Goal: Task Accomplishment & Management: Manage account settings

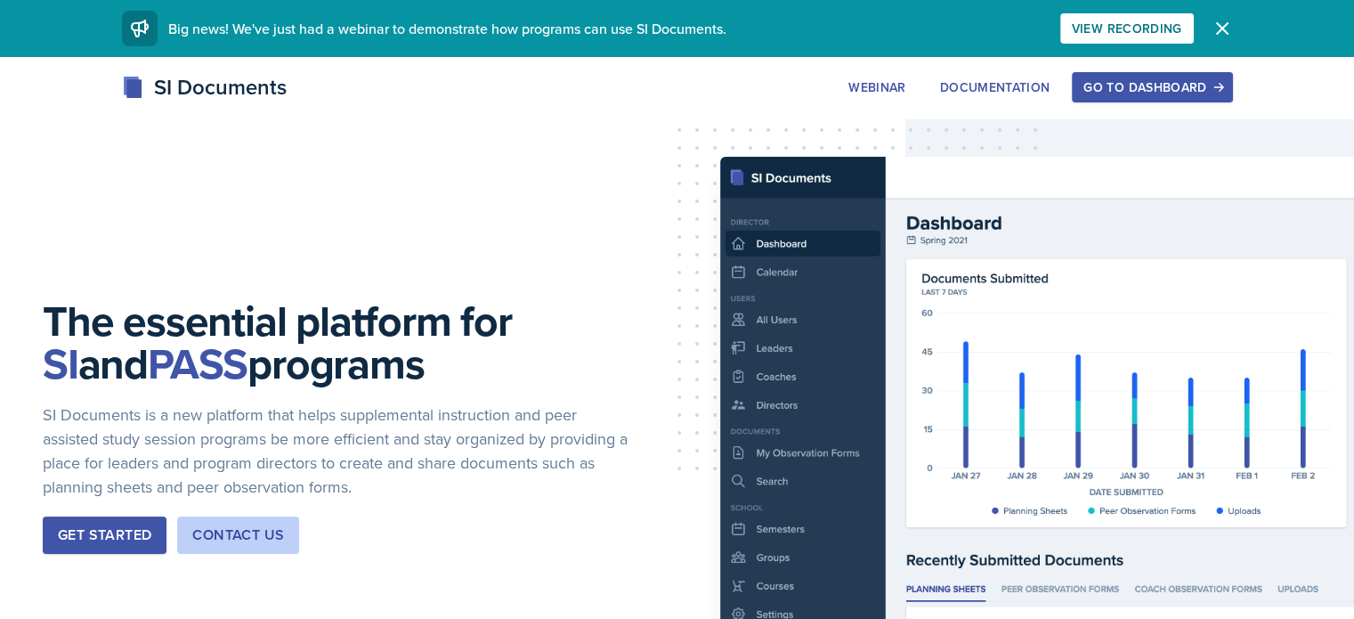
click at [1221, 80] on div "Go to Dashboard" at bounding box center [1152, 87] width 137 height 14
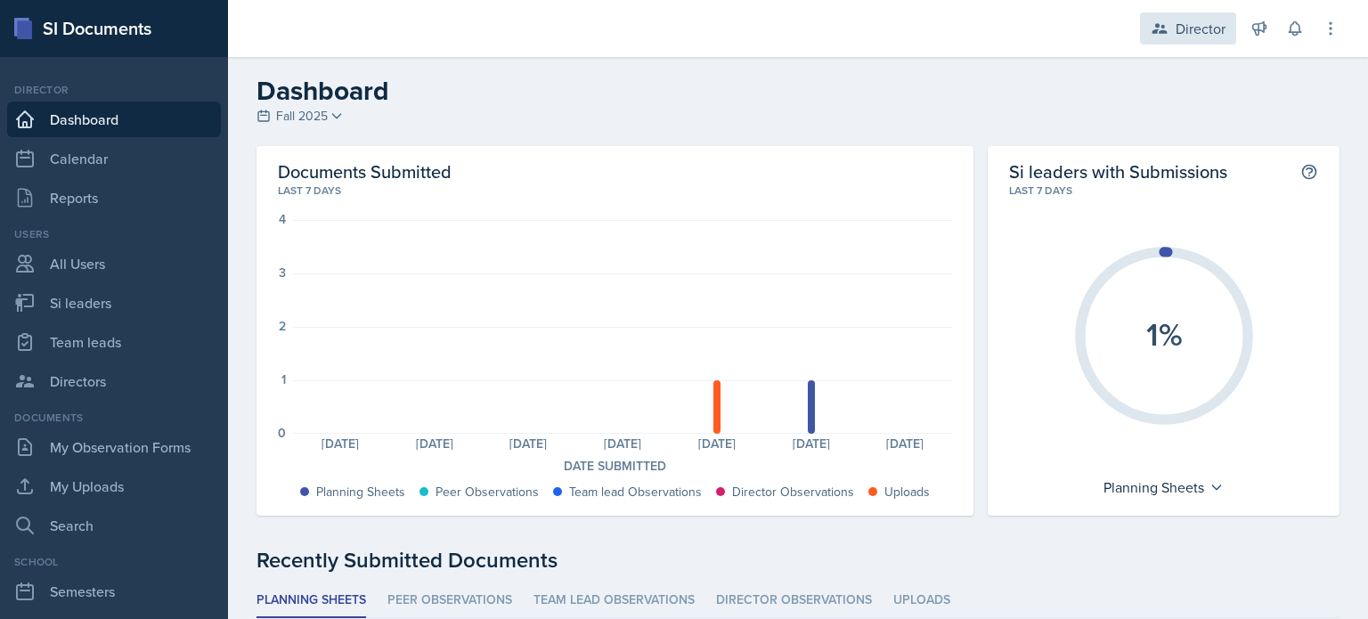
click at [1192, 21] on div "Director" at bounding box center [1200, 28] width 50 height 21
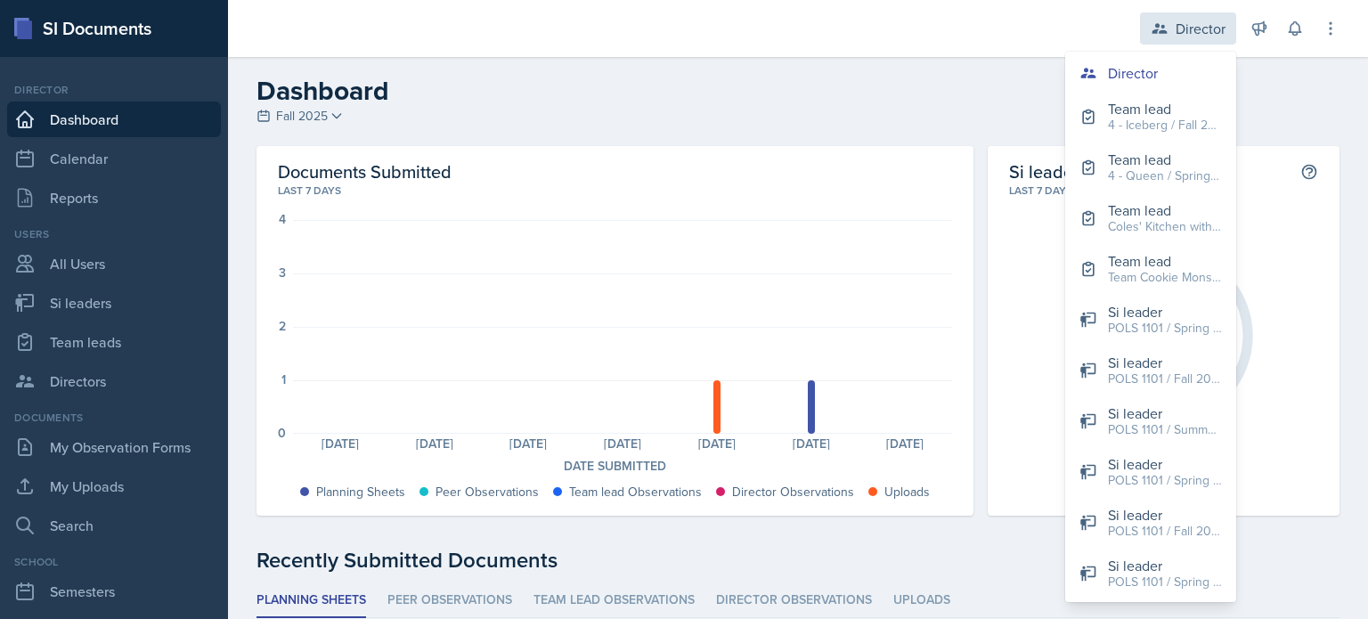
click at [1192, 21] on div "Director" at bounding box center [1200, 28] width 50 height 21
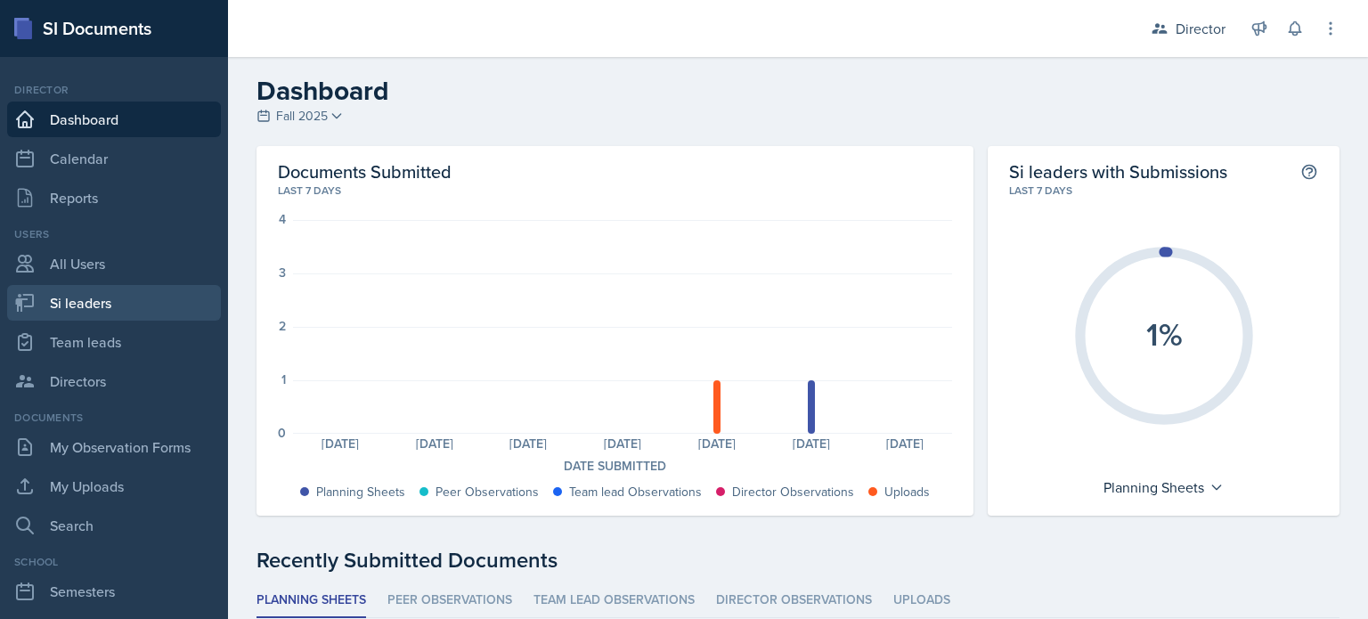
click at [128, 309] on link "Si leaders" at bounding box center [114, 303] width 214 height 36
select select "2bed604d-1099-4043-b1bc-2365e8740244"
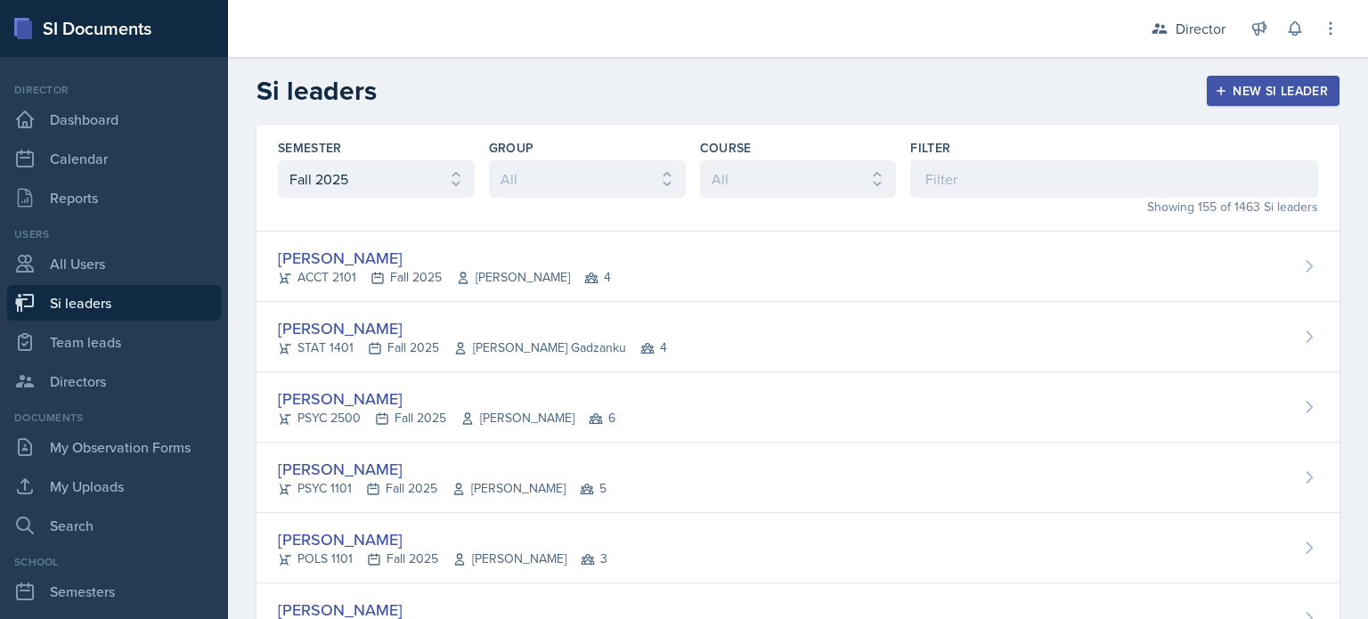
click at [1272, 200] on div "Showing 155 of 1463 Si leaders" at bounding box center [1114, 207] width 408 height 19
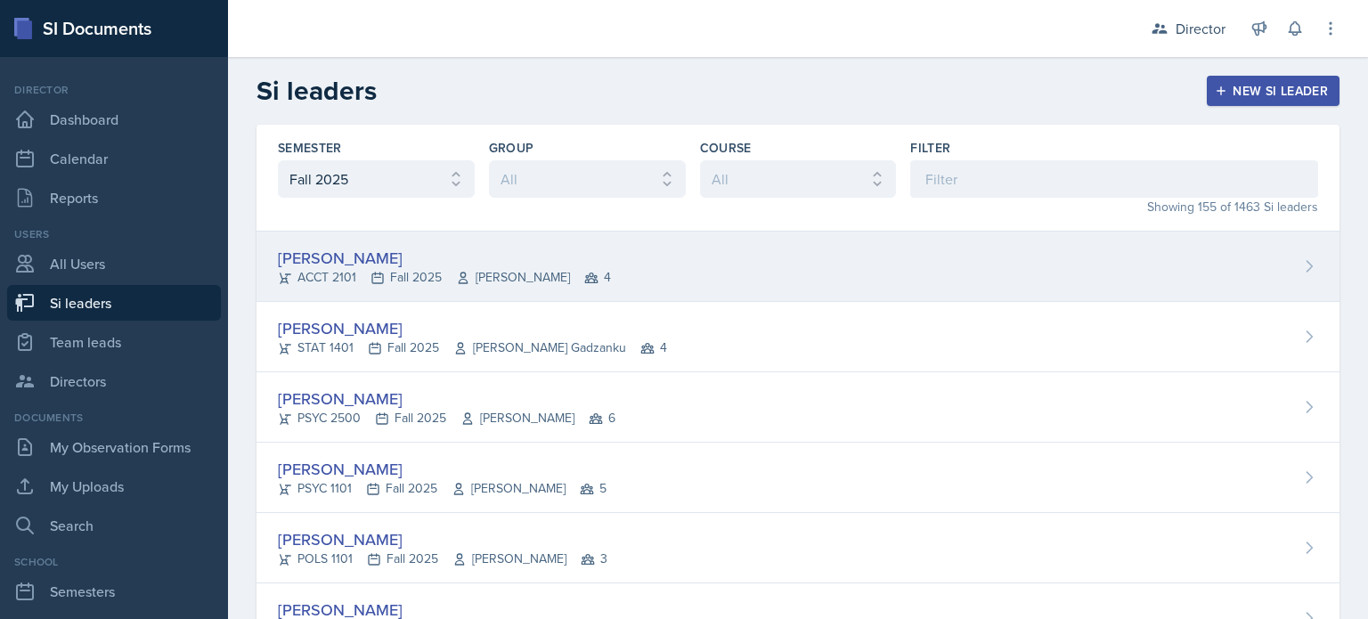
click at [638, 281] on div "Becca Adams ACCT 2101 Fall 2025 Andrew Trotman 4" at bounding box center [797, 267] width 1083 height 70
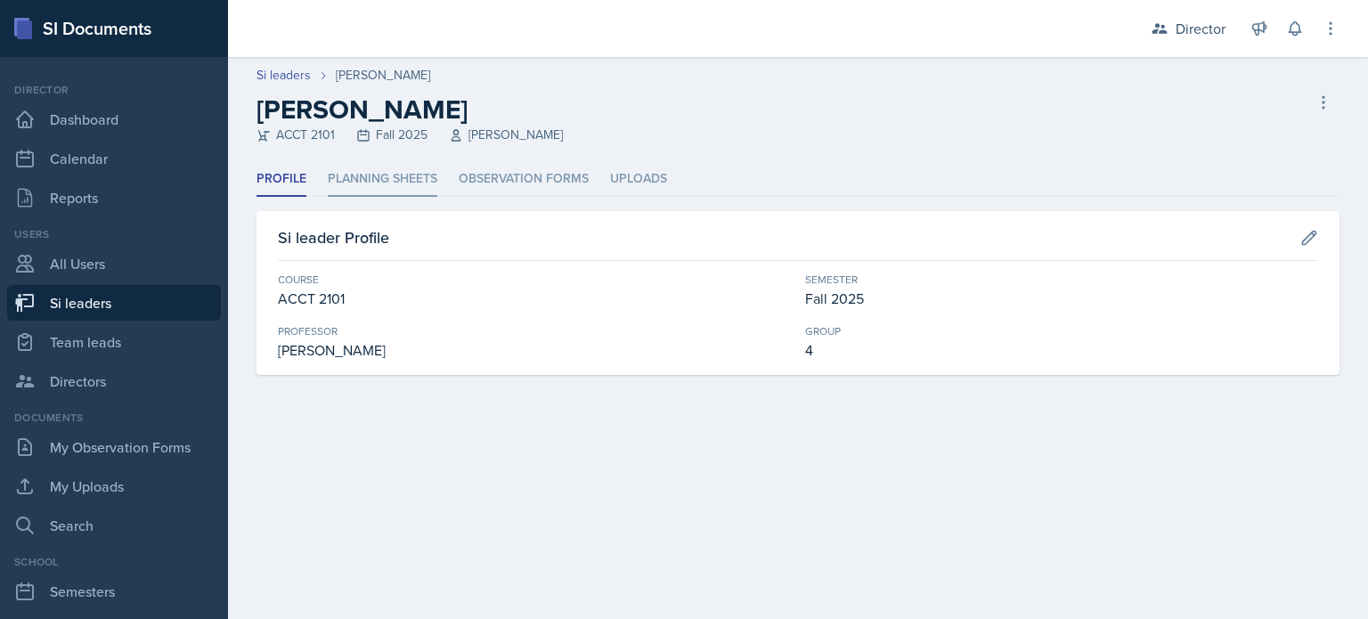
click at [430, 176] on li "Planning Sheets" at bounding box center [383, 179] width 110 height 35
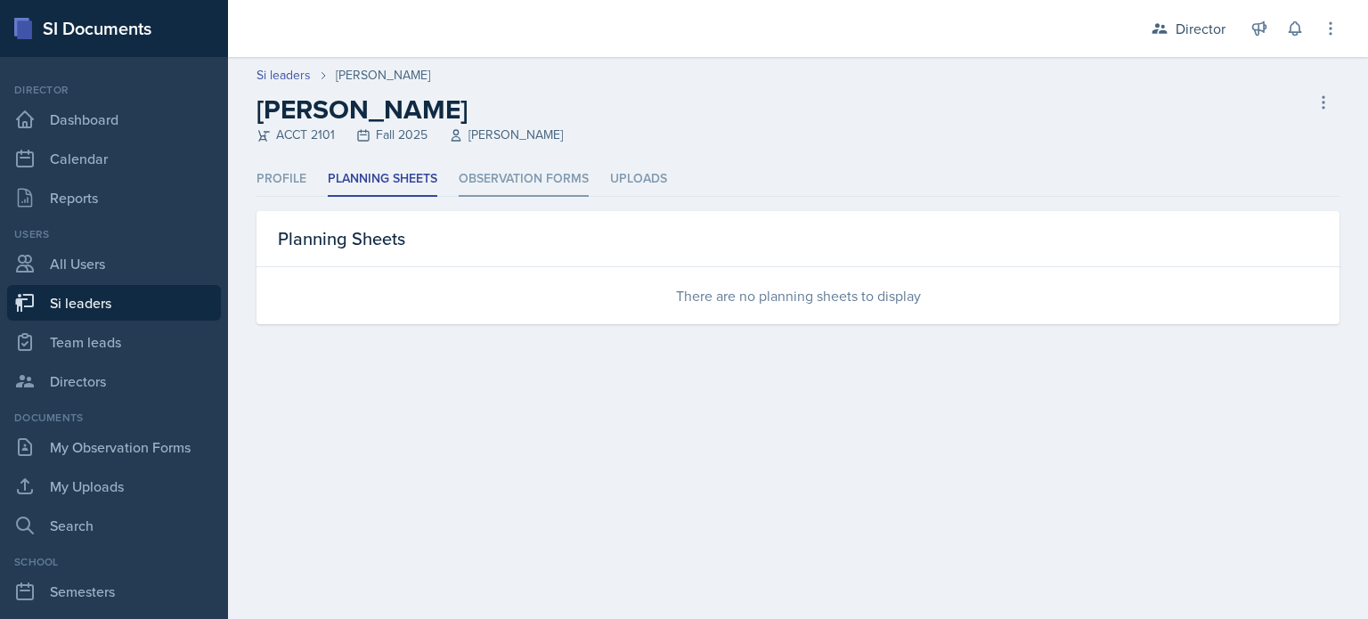
click at [511, 186] on li "Observation Forms" at bounding box center [524, 179] width 130 height 35
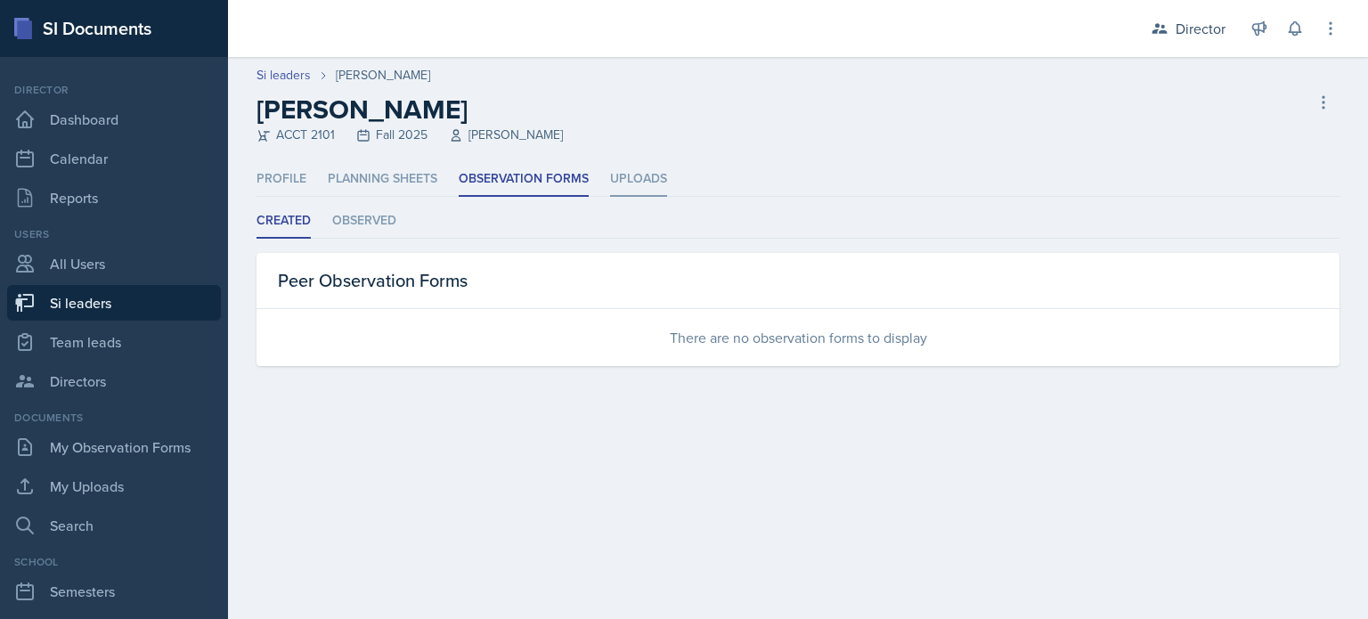
click at [625, 191] on li "Uploads" at bounding box center [638, 179] width 57 height 35
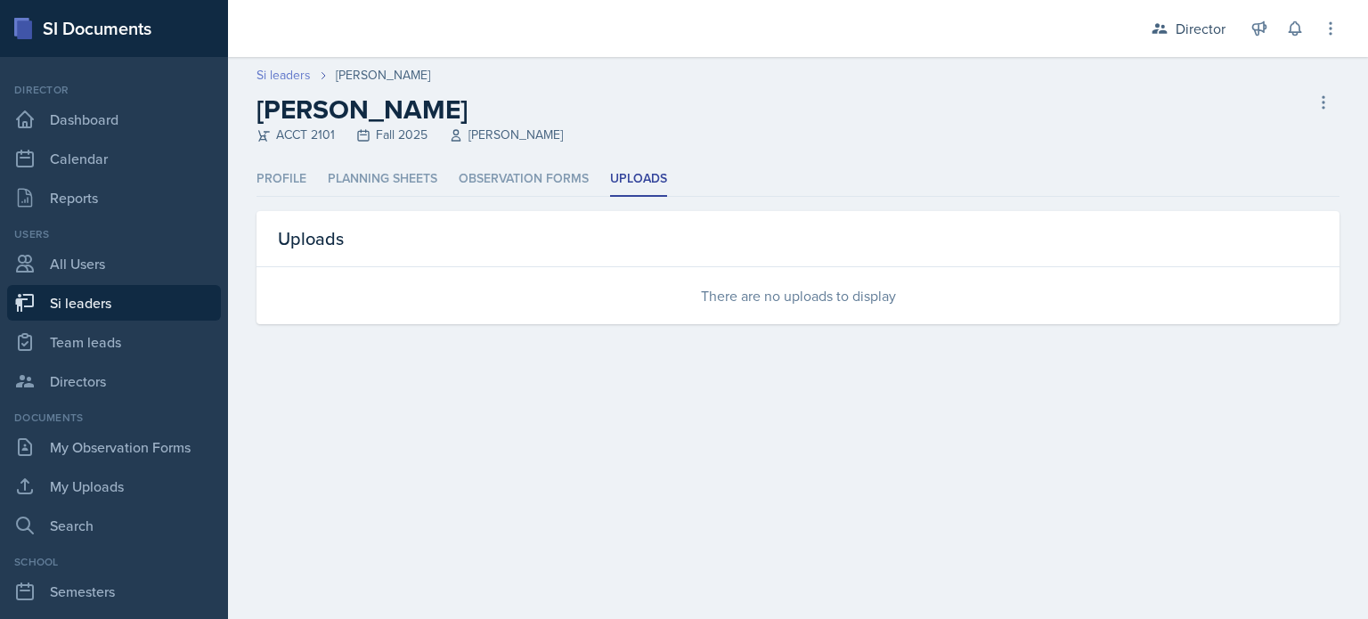
click at [302, 70] on link "Si leaders" at bounding box center [283, 75] width 54 height 19
click at [132, 258] on link "All Users" at bounding box center [114, 264] width 214 height 36
select select "2bed604d-1099-4043-b1bc-2365e8740244"
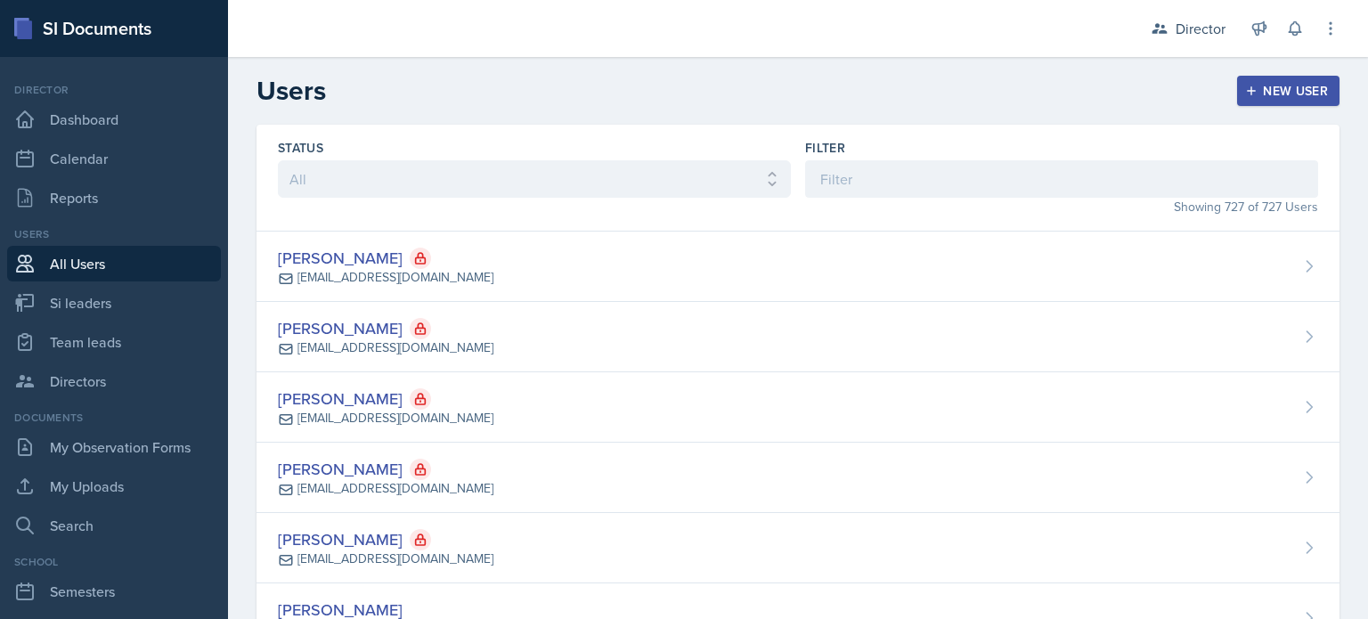
click at [132, 258] on link "All Users" at bounding box center [114, 264] width 214 height 36
click at [818, 174] on input at bounding box center [1061, 178] width 513 height 37
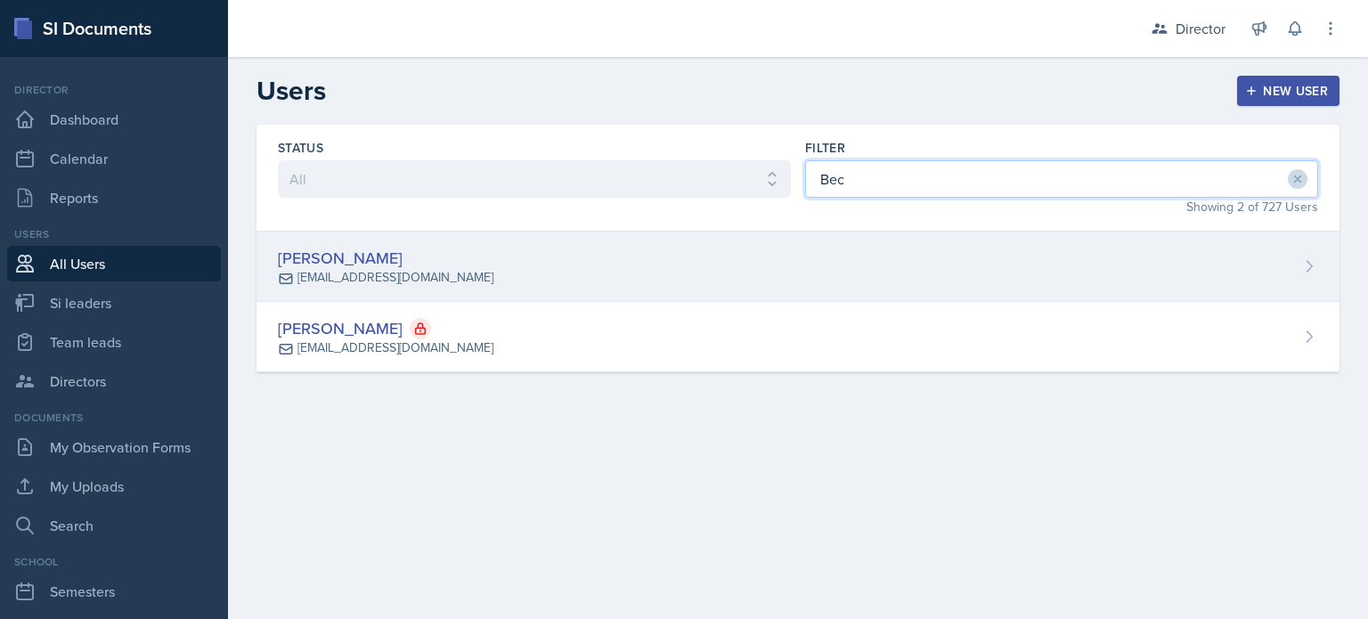
type input "Bec"
click at [765, 263] on div "Becca Adams radam107@students.kennesaw.edu" at bounding box center [797, 267] width 1083 height 70
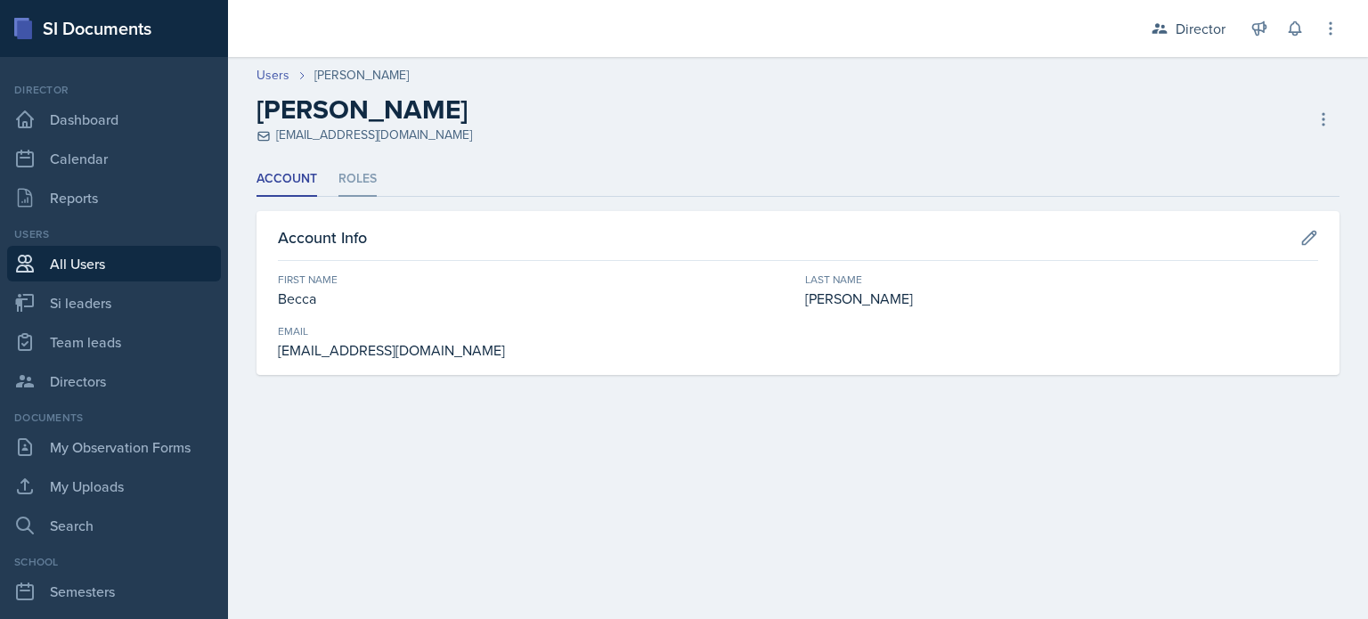
click at [362, 178] on li "Roles" at bounding box center [357, 179] width 38 height 35
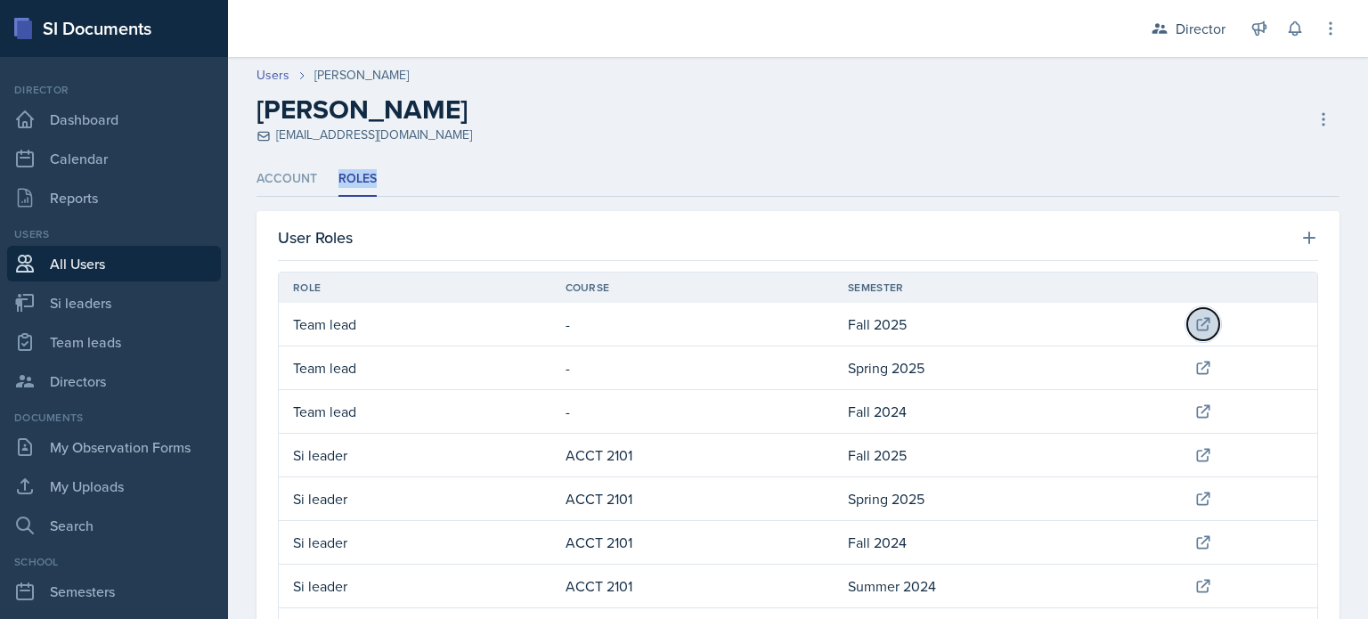
click at [1194, 327] on icon at bounding box center [1203, 324] width 18 height 18
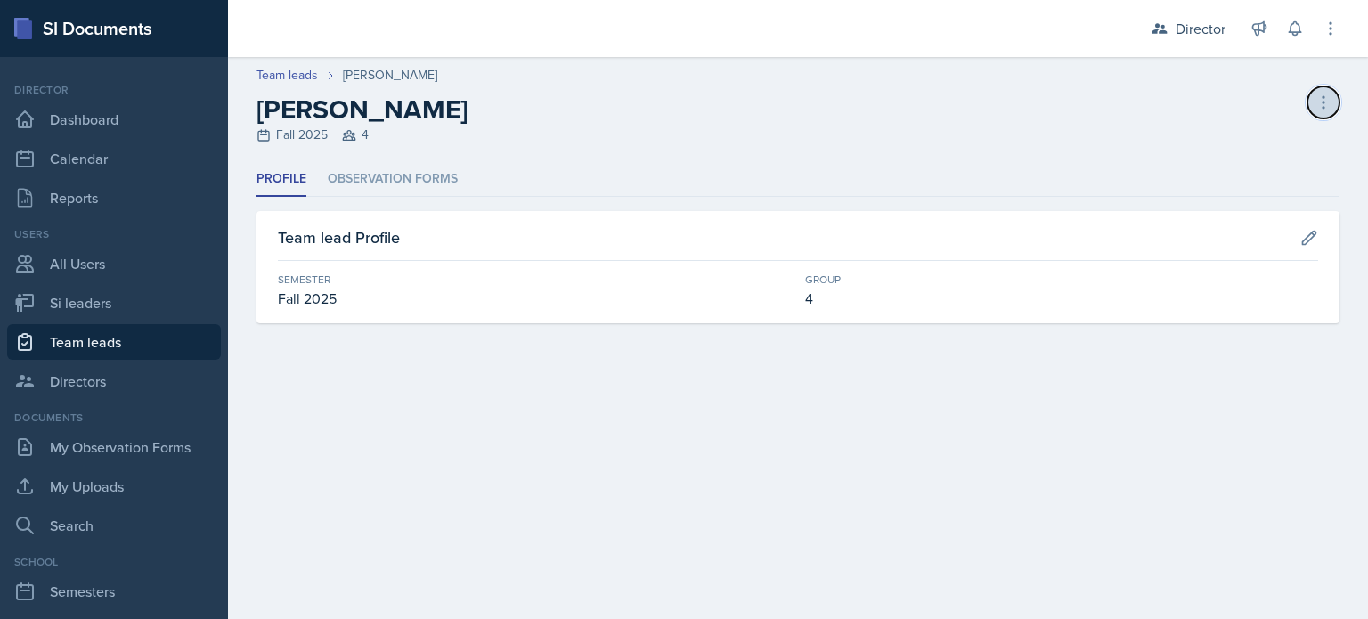
click at [1320, 115] on button at bounding box center [1323, 102] width 32 height 32
click at [1320, 113] on button at bounding box center [1323, 102] width 32 height 32
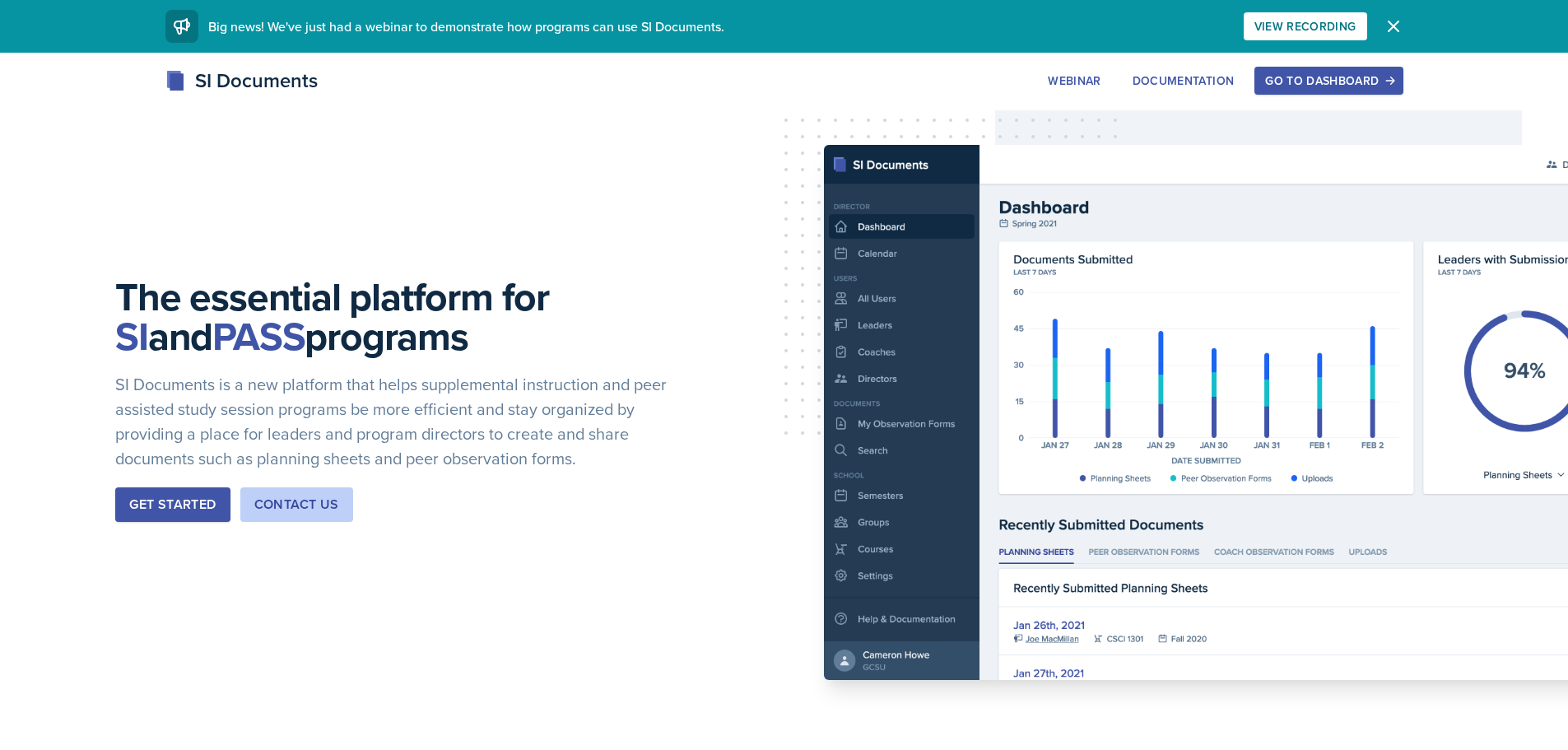
click at [1310, 83] on div "Go to Dashboard" at bounding box center [1329, 80] width 127 height 13
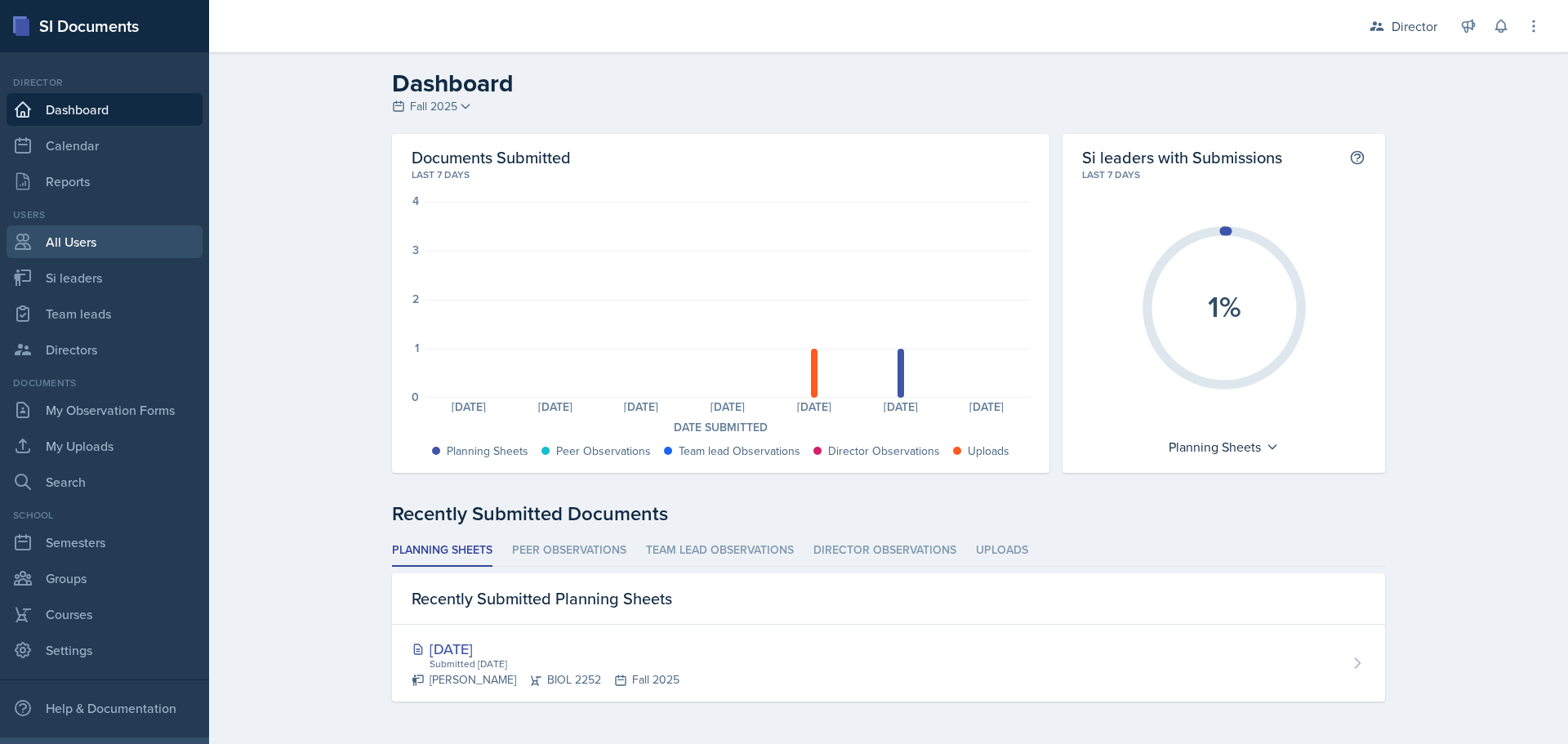
click at [150, 242] on link "All Users" at bounding box center [105, 242] width 196 height 33
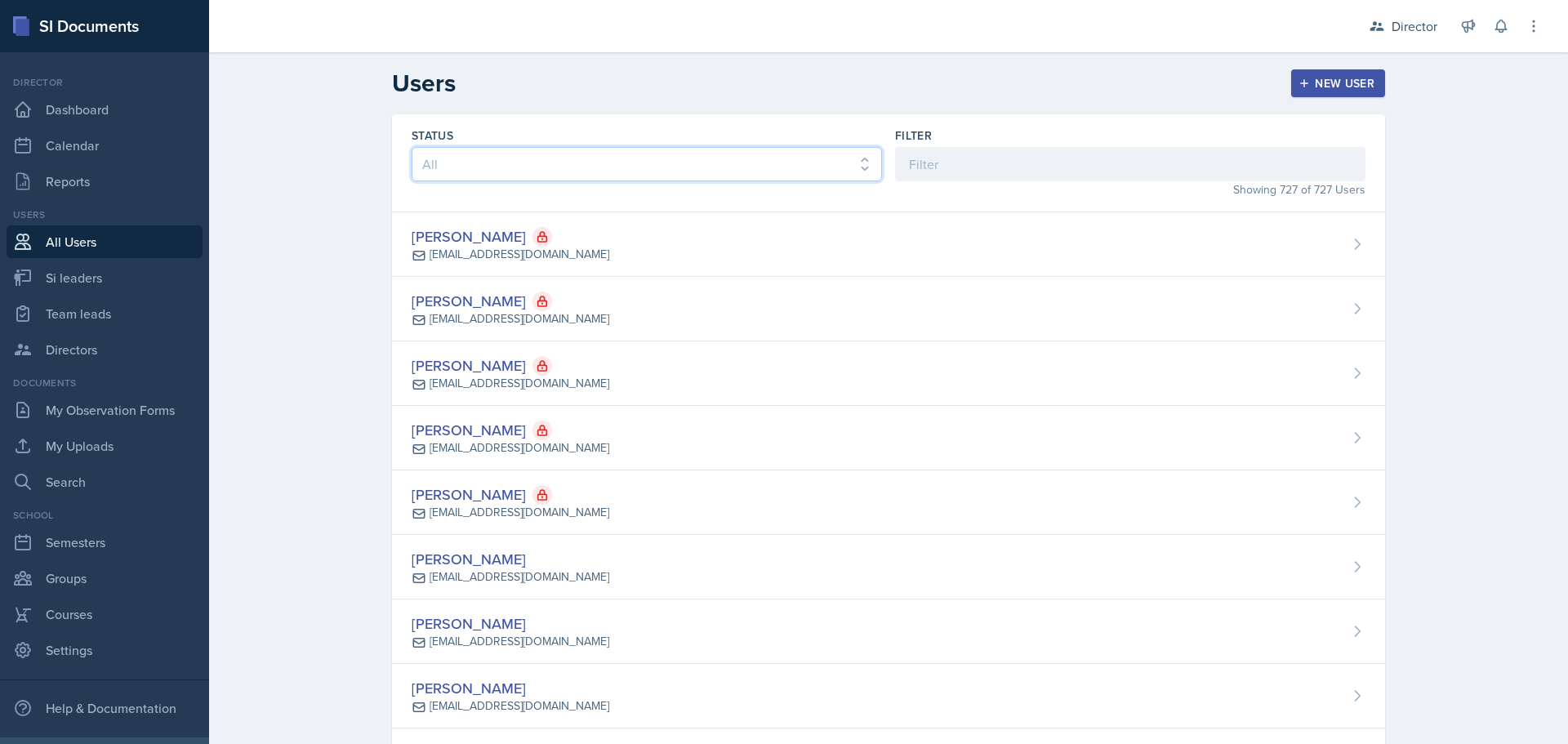
click at [491, 167] on select "All Active Inactive" at bounding box center [646, 163] width 470 height 34
click at [919, 160] on input at bounding box center [1130, 163] width 470 height 34
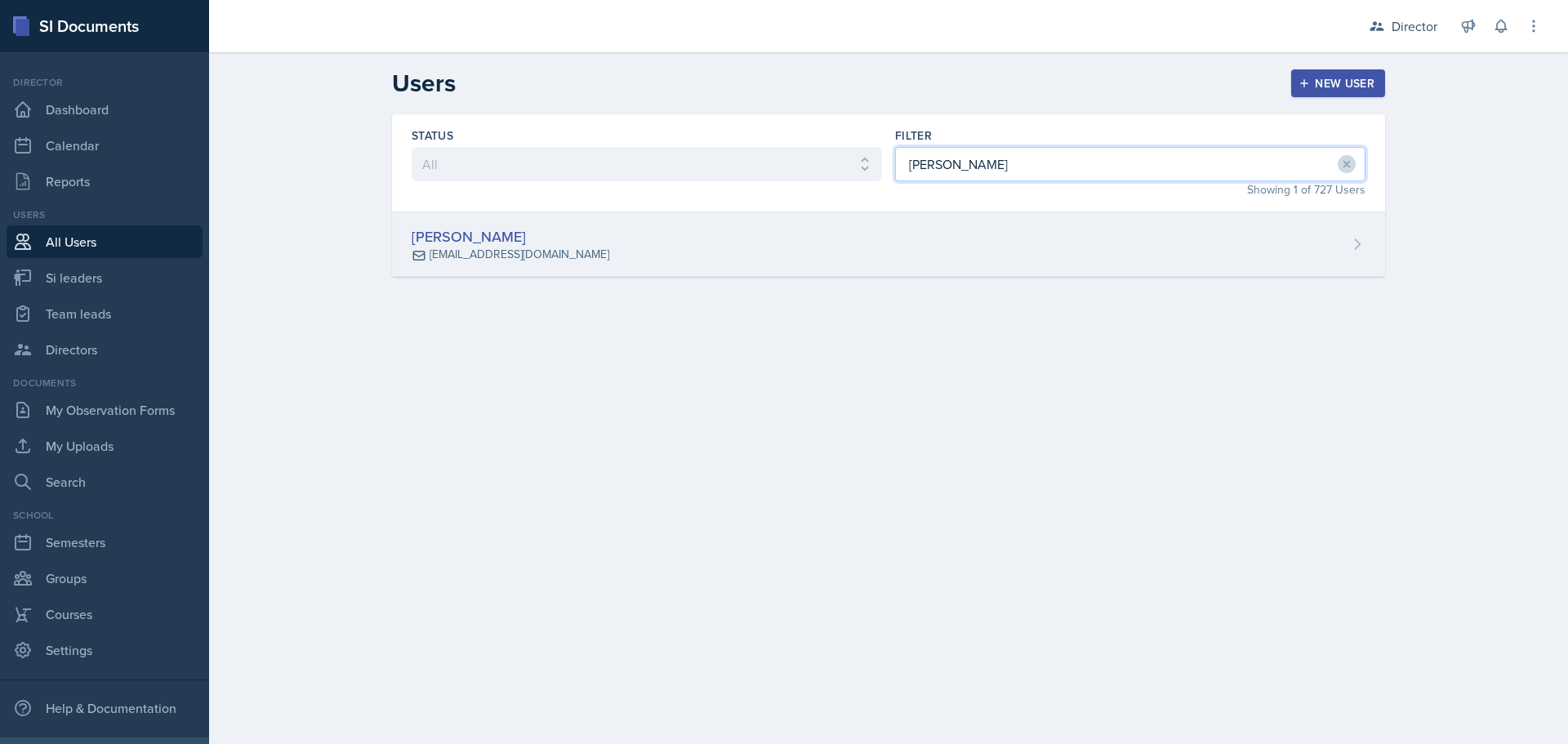
type input "[PERSON_NAME]"
click at [856, 221] on div "[PERSON_NAME] [EMAIL_ADDRESS][DOMAIN_NAME]" at bounding box center [888, 245] width 993 height 64
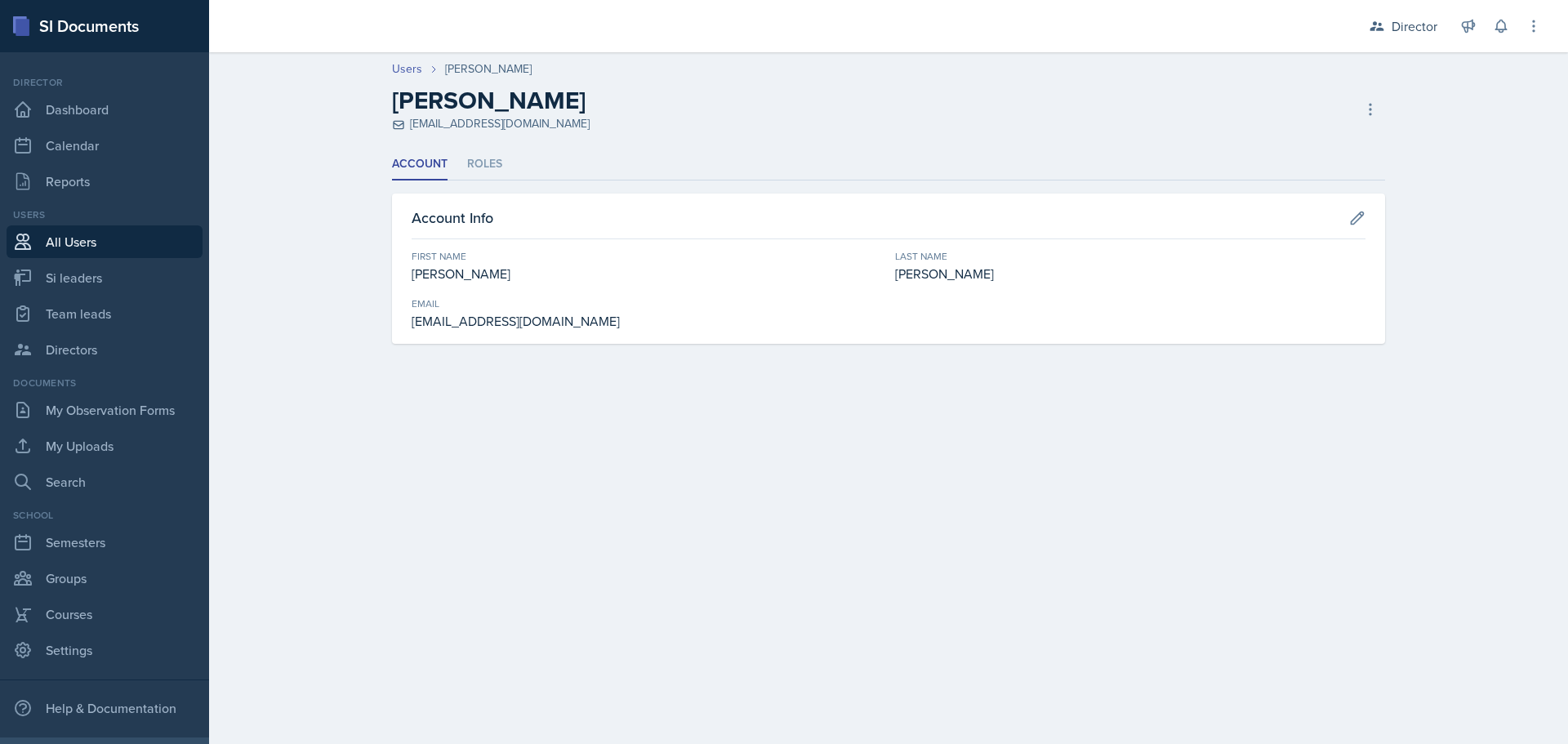
click at [1386, 108] on div "Users [PERSON_NAME] [PERSON_NAME] [EMAIL_ADDRESS][DOMAIN_NAME] Copy Invite Rese…" at bounding box center [889, 96] width 1045 height 72
click at [1377, 110] on icon at bounding box center [1370, 109] width 17 height 17
click at [1297, 175] on div "Resend Invite" at bounding box center [1299, 177] width 157 height 33
click at [403, 77] on link "Users" at bounding box center [406, 69] width 30 height 17
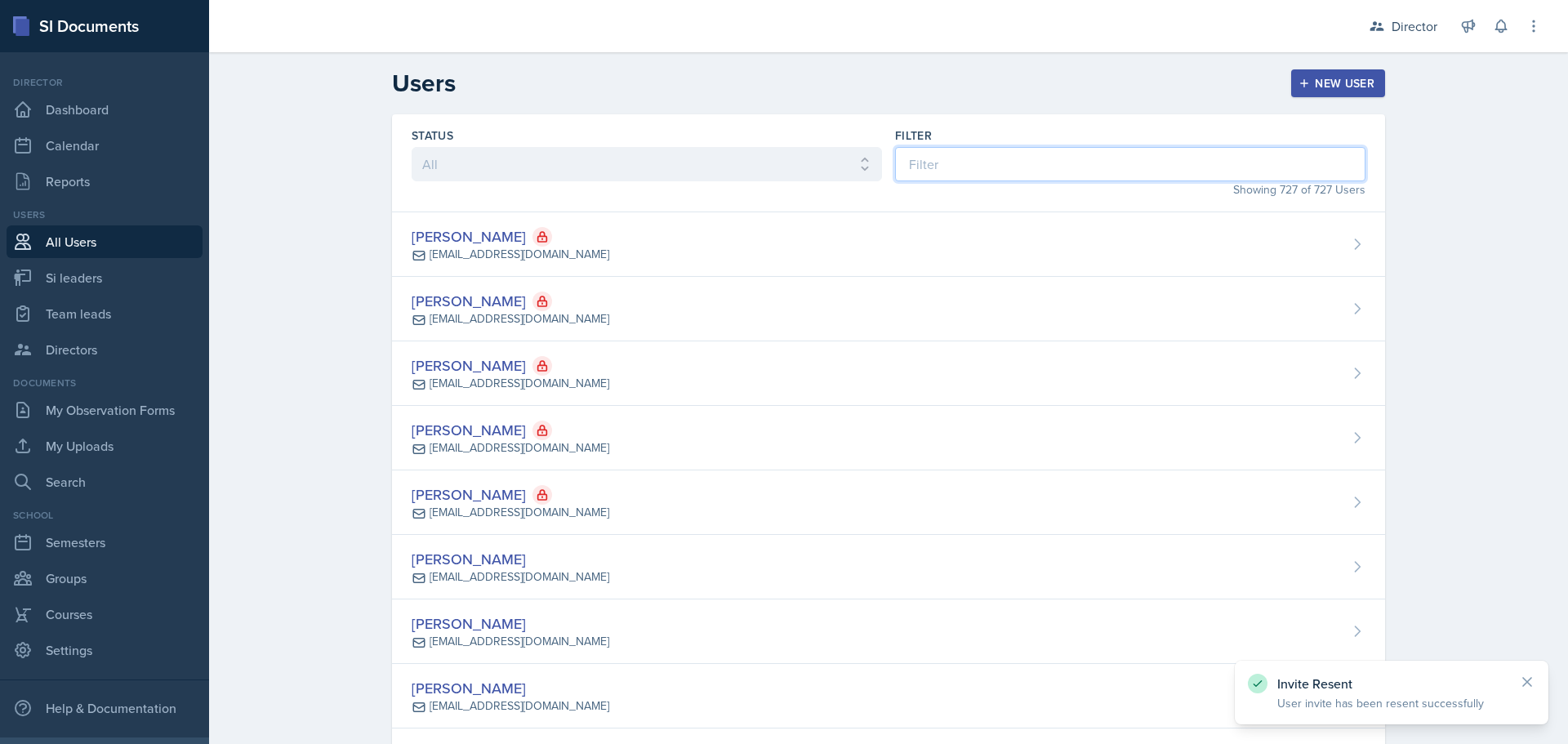
click at [968, 164] on input at bounding box center [1130, 163] width 470 height 34
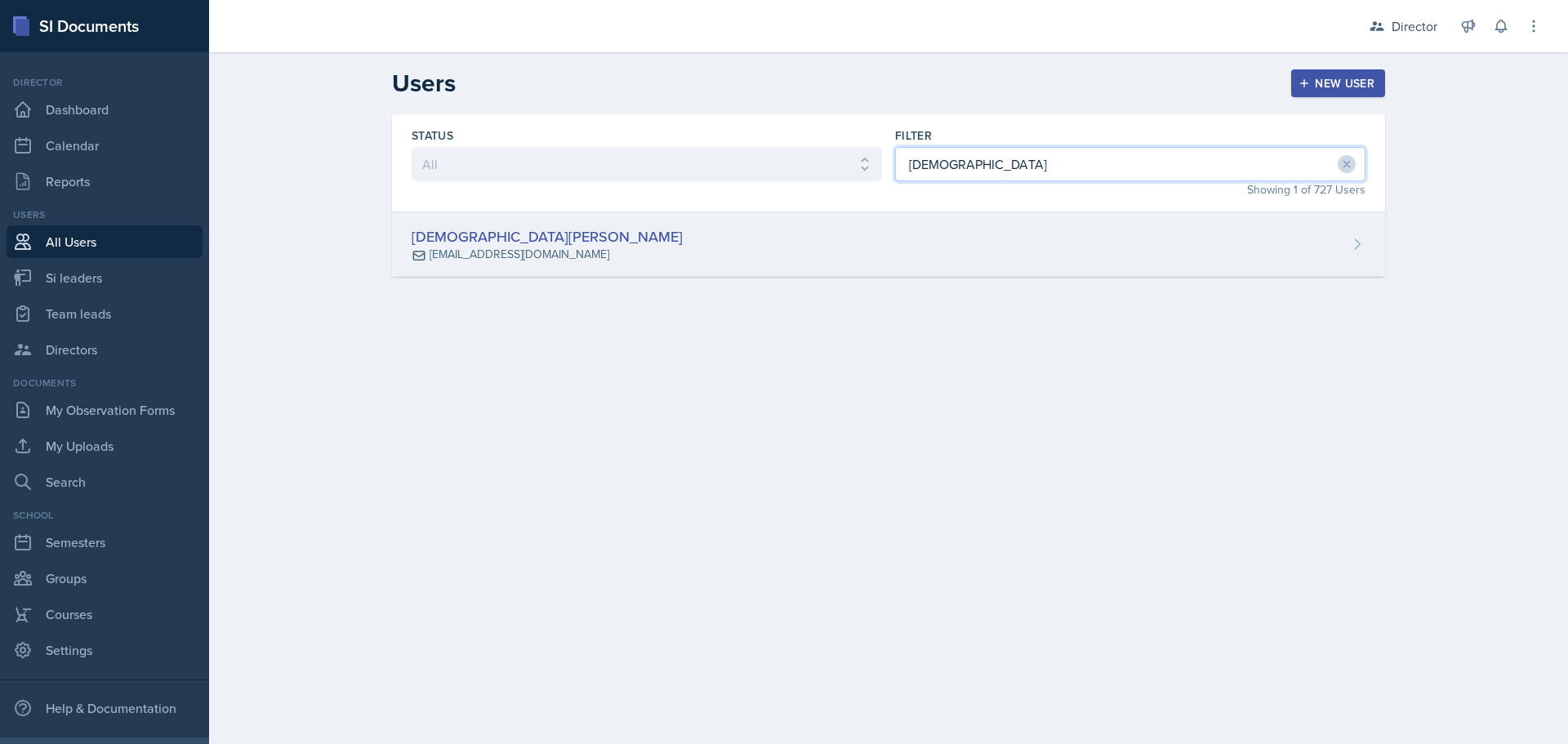
type input "[DEMOGRAPHIC_DATA]"
click at [986, 251] on div "[DEMOGRAPHIC_DATA][PERSON_NAME] [PERSON_NAME][EMAIL_ADDRESS][DOMAIN_NAME]" at bounding box center [888, 245] width 993 height 64
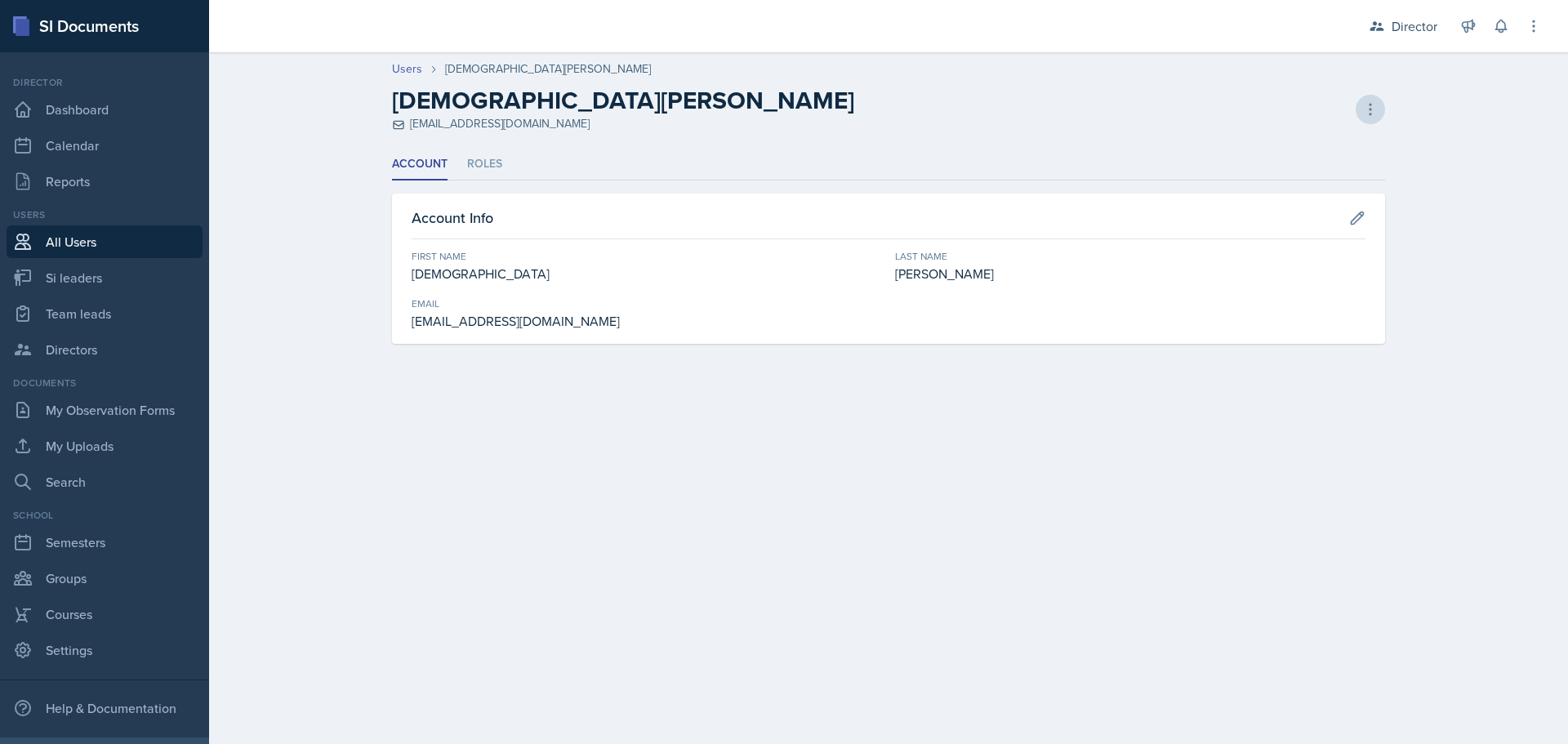
click at [1358, 116] on div "[PERSON_NAME] [PERSON_NAME][EMAIL_ADDRESS][DOMAIN_NAME] Copy Invite Resend Invi…" at bounding box center [888, 109] width 993 height 47
click at [1362, 113] on icon at bounding box center [1370, 109] width 17 height 17
click at [1294, 177] on div "Resend Invite" at bounding box center [1299, 177] width 157 height 33
click at [418, 72] on link "Users" at bounding box center [406, 69] width 30 height 17
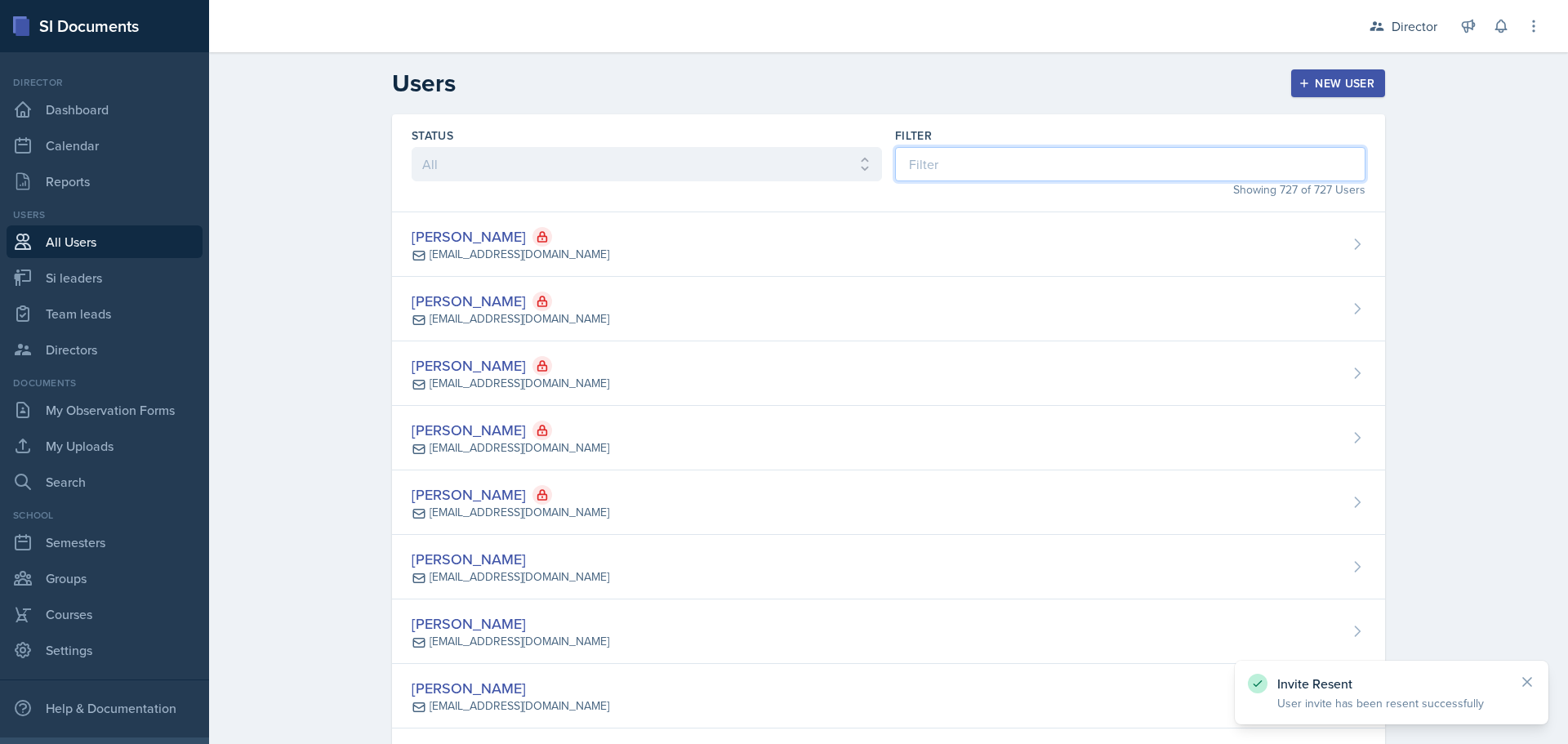
click at [1092, 168] on input at bounding box center [1130, 163] width 470 height 34
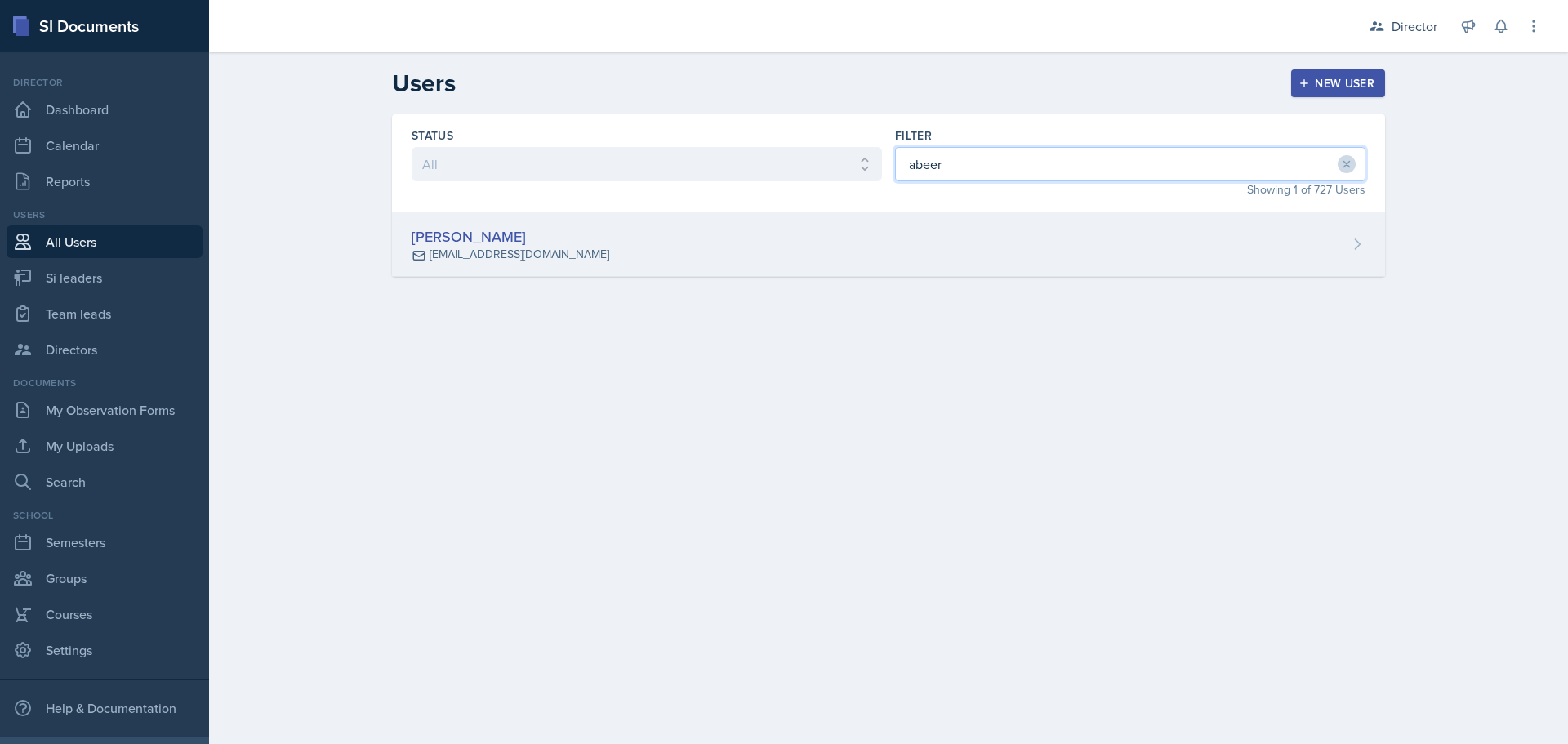
type input "abeer"
click at [1115, 238] on div "[PERSON_NAME] [EMAIL_ADDRESS][DOMAIN_NAME]" at bounding box center [888, 245] width 993 height 64
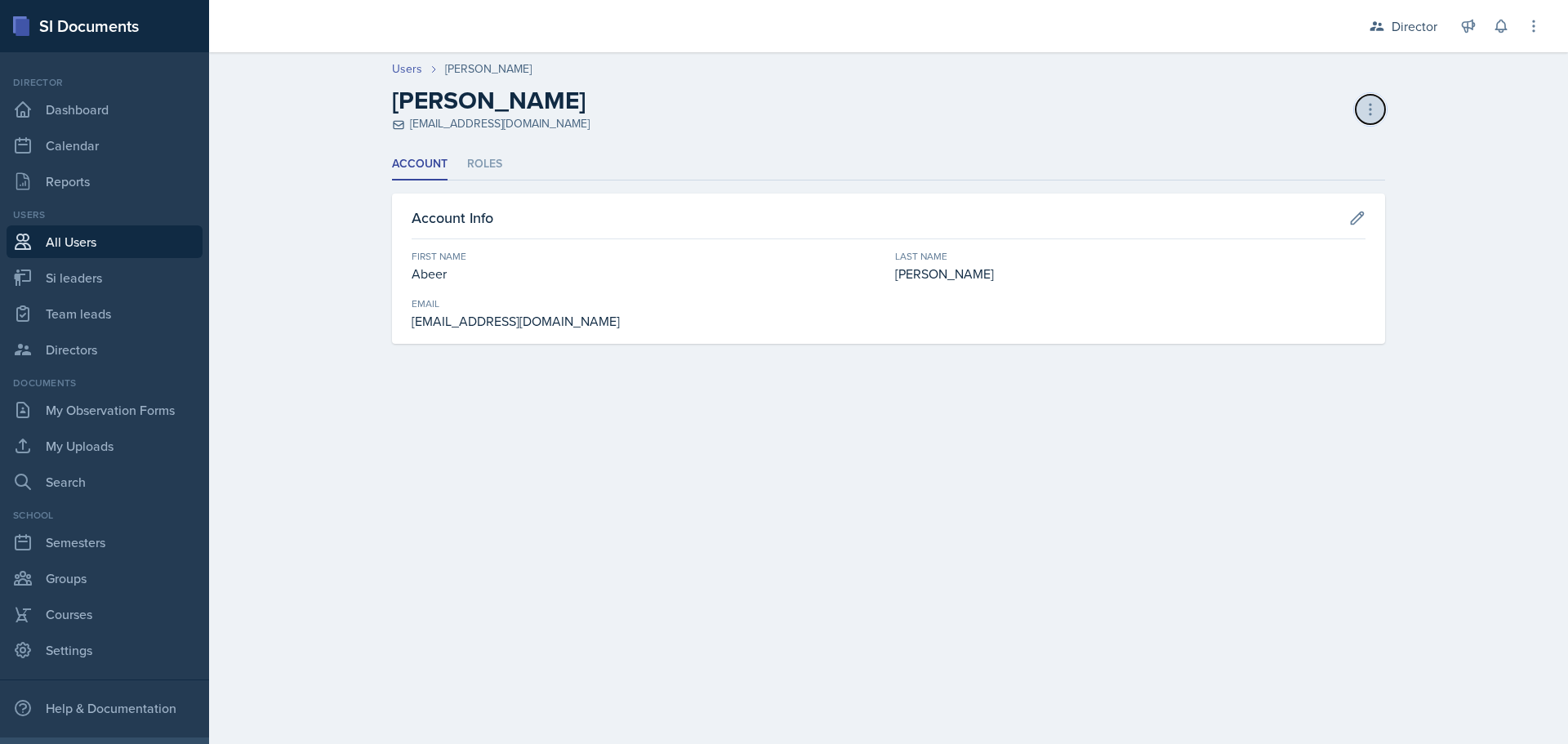
click at [1364, 107] on icon at bounding box center [1370, 109] width 17 height 17
click at [1292, 172] on div "Resend Invite" at bounding box center [1299, 177] width 157 height 33
click at [414, 70] on link "Users" at bounding box center [406, 69] width 30 height 17
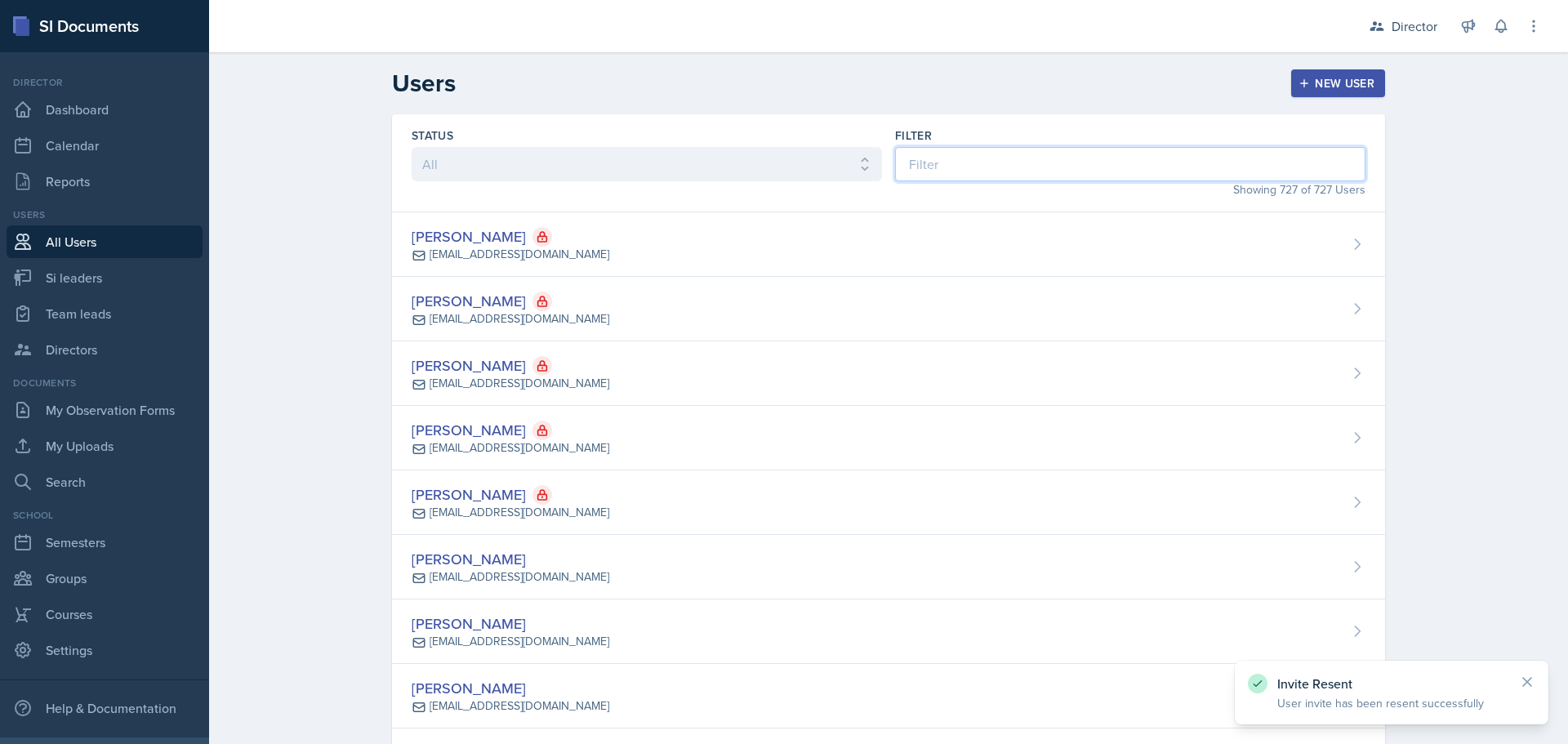
click at [1054, 169] on input at bounding box center [1130, 163] width 470 height 34
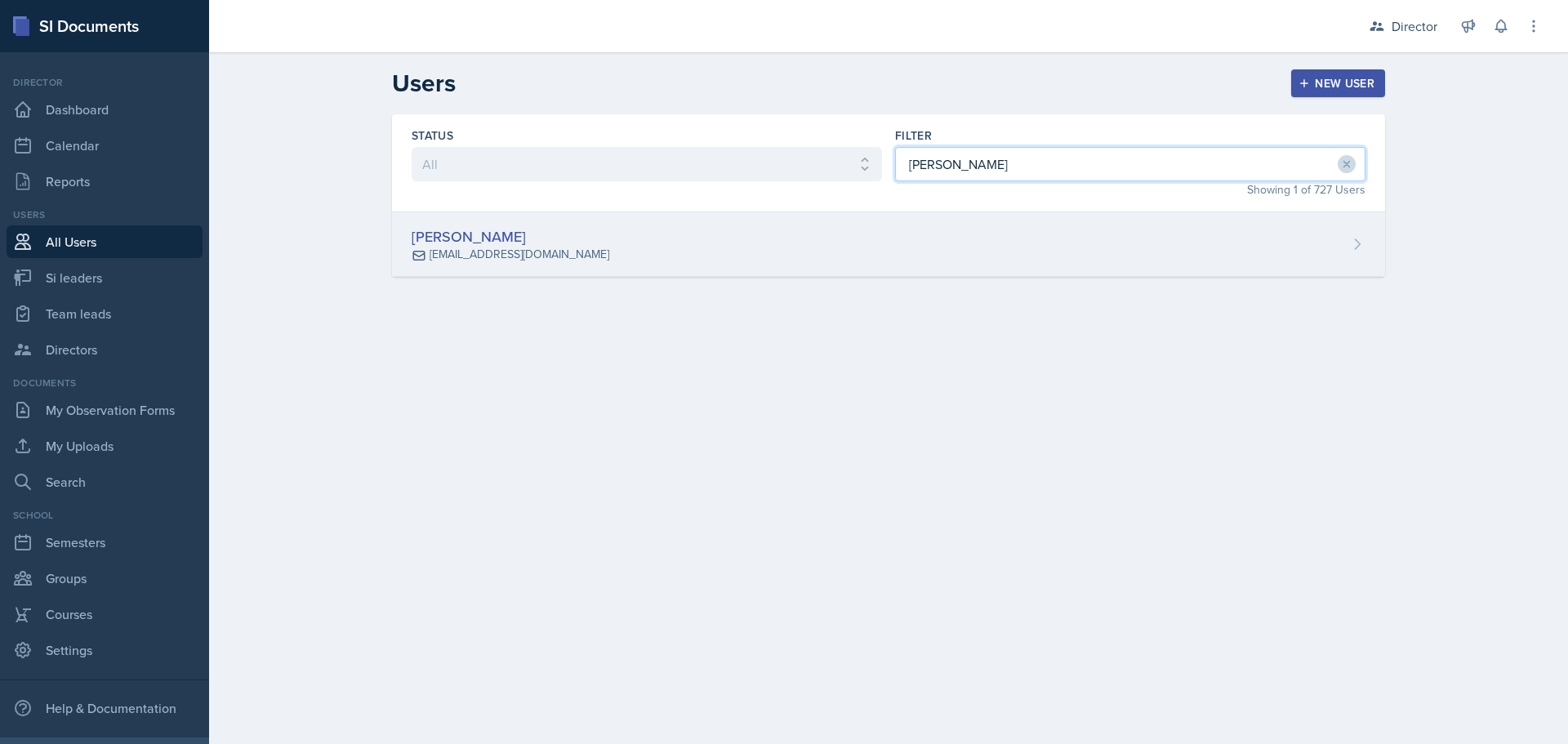
type input "[PERSON_NAME]"
click at [952, 218] on div "[PERSON_NAME] [EMAIL_ADDRESS][DOMAIN_NAME]" at bounding box center [888, 245] width 993 height 64
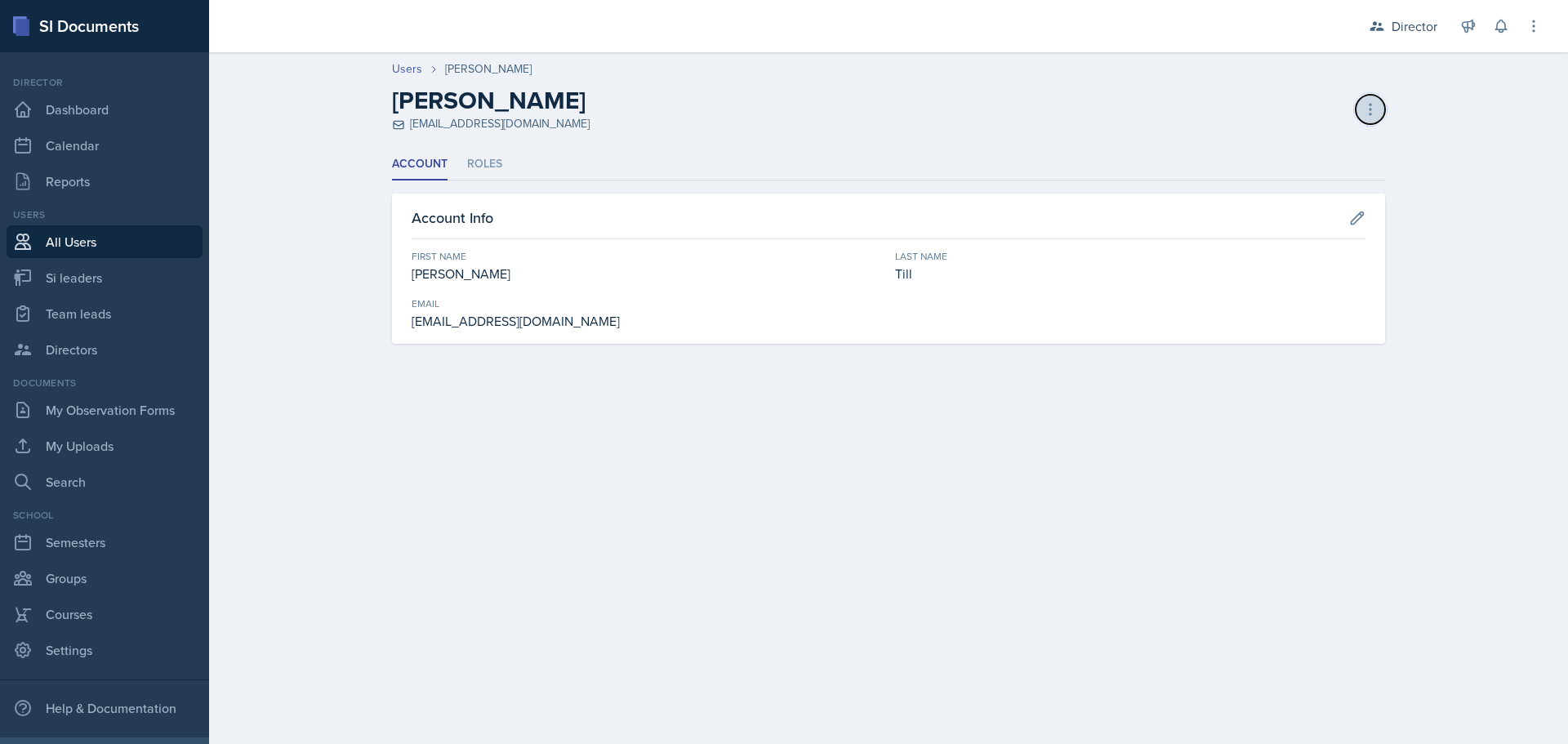
click at [1365, 98] on button at bounding box center [1370, 109] width 29 height 29
click at [1312, 175] on div "Resend Invite" at bounding box center [1299, 177] width 157 height 33
click at [415, 68] on link "Users" at bounding box center [406, 69] width 30 height 17
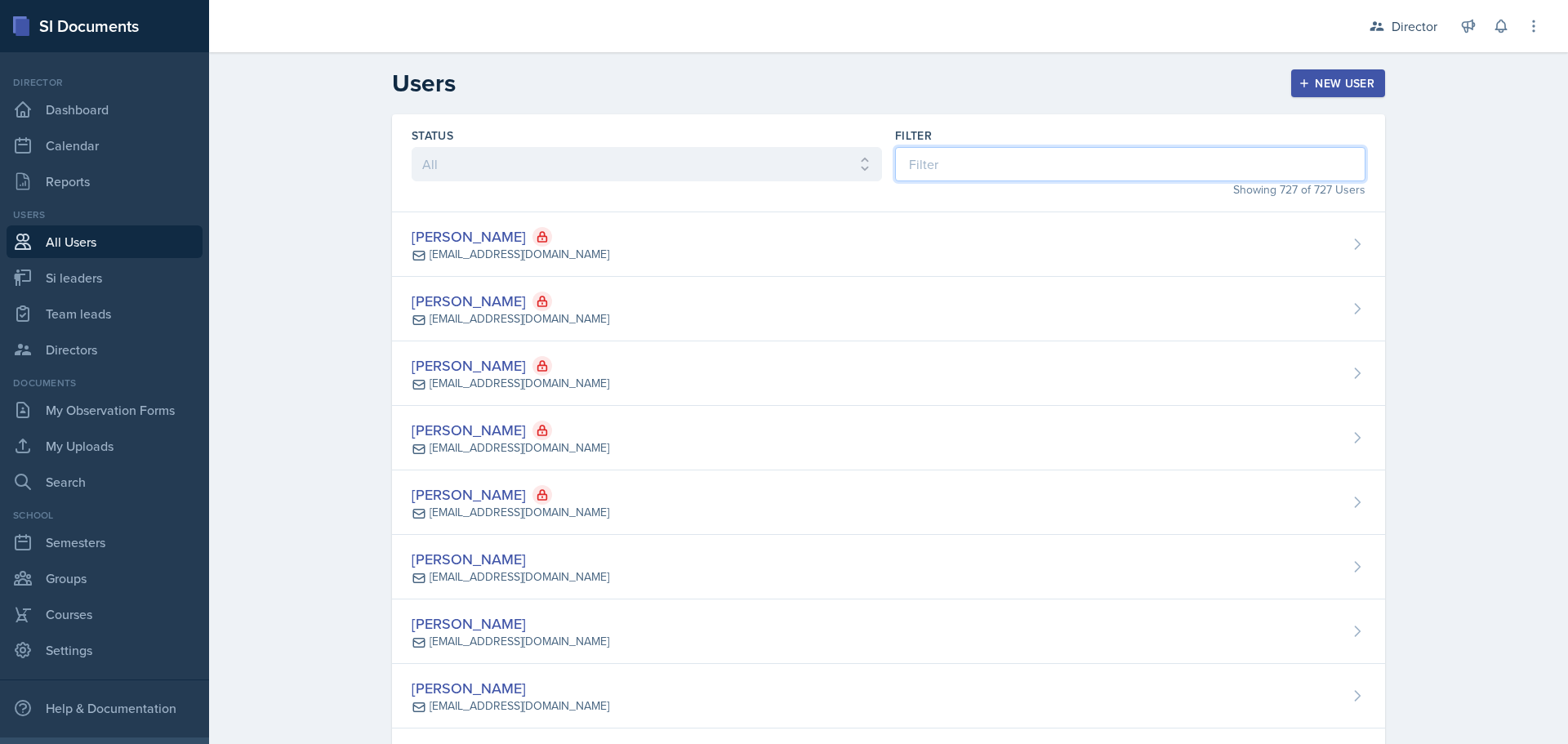
click at [1030, 159] on input at bounding box center [1130, 163] width 470 height 34
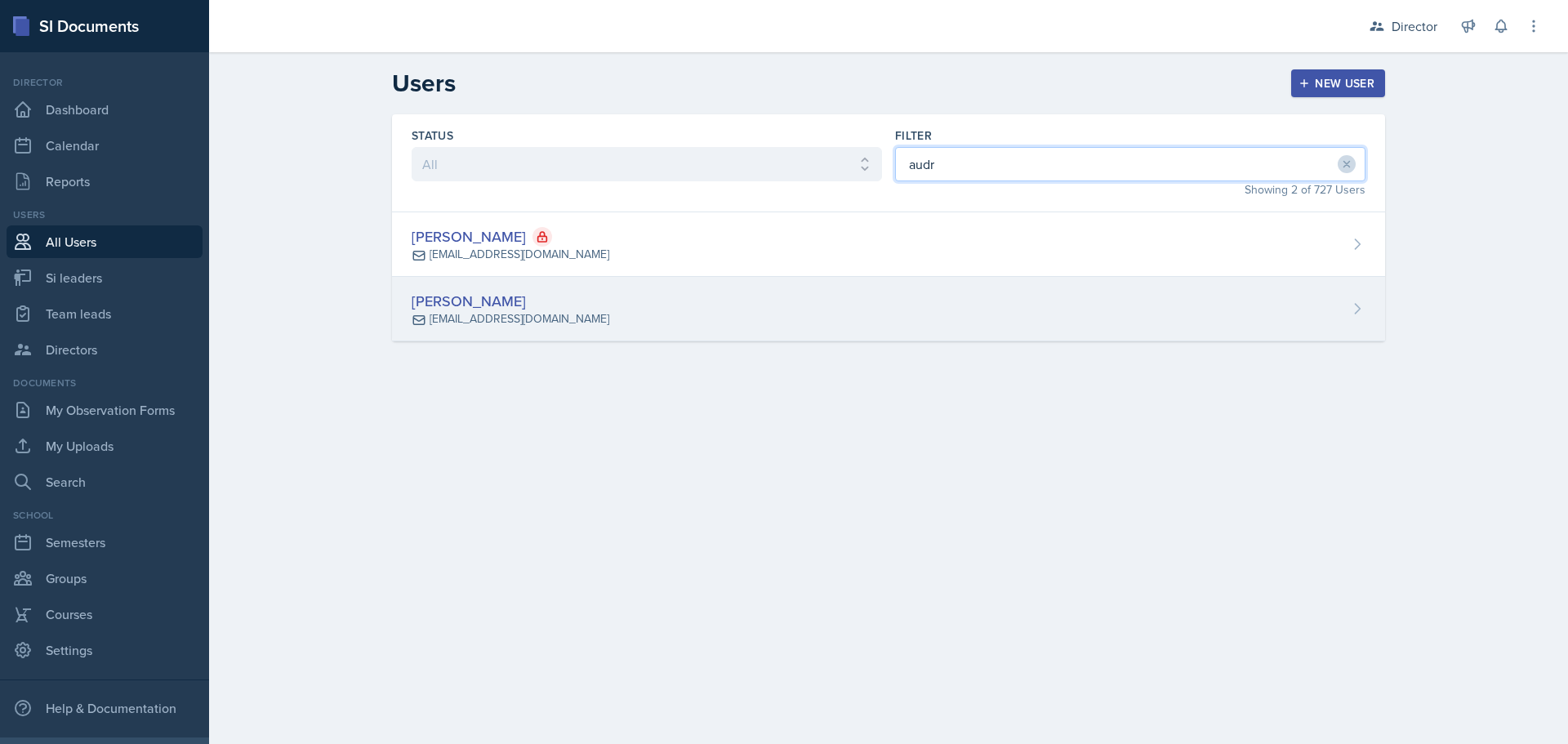
type input "audr"
click at [1098, 318] on div "[PERSON_NAME] [PERSON_NAME][EMAIL_ADDRESS][DOMAIN_NAME]" at bounding box center [888, 309] width 993 height 64
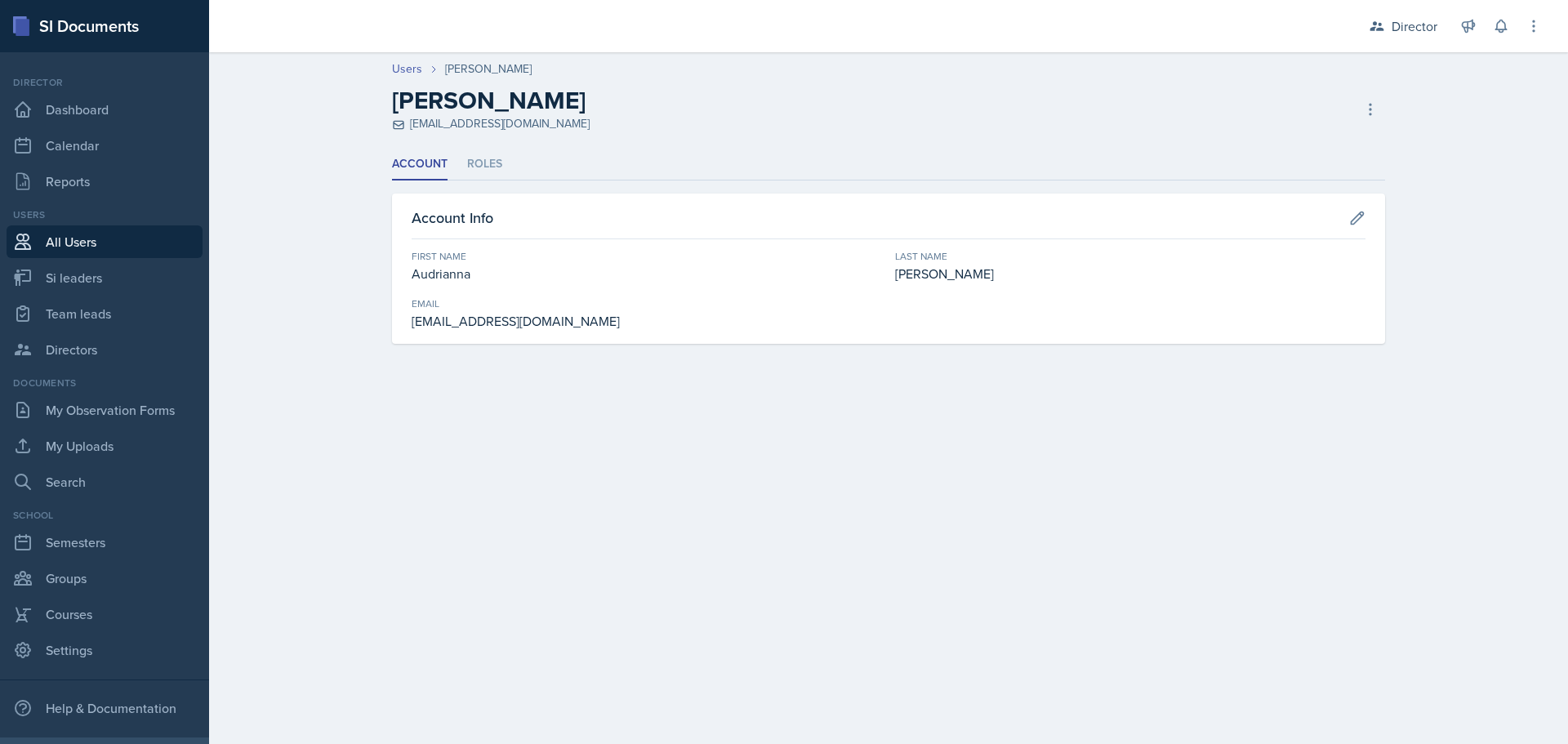
click at [1363, 127] on div "[PERSON_NAME] [PERSON_NAME][EMAIL_ADDRESS][DOMAIN_NAME] Deactivate User Delete …" at bounding box center [888, 109] width 993 height 47
click at [1366, 112] on icon at bounding box center [1370, 109] width 17 height 17
click at [777, 175] on ul "Account Roles" at bounding box center [888, 164] width 993 height 32
click at [466, 157] on ul "Account Roles" at bounding box center [888, 164] width 993 height 32
click at [451, 158] on ul "Account Roles" at bounding box center [888, 164] width 993 height 32
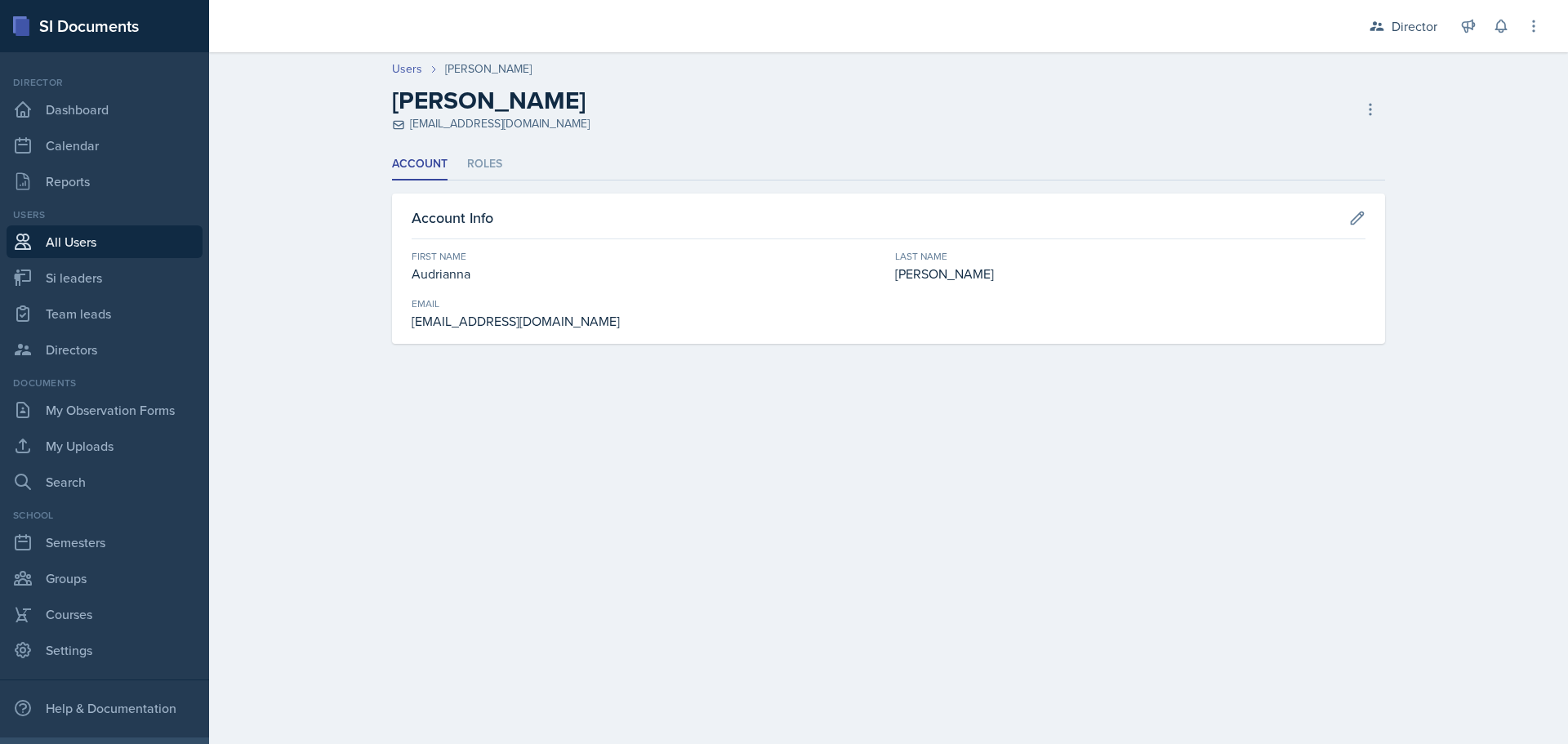
click at [458, 157] on ul "Account Roles" at bounding box center [888, 164] width 993 height 32
click at [451, 166] on ul "Account Roles" at bounding box center [888, 164] width 993 height 32
click at [488, 166] on li "Roles" at bounding box center [484, 164] width 35 height 32
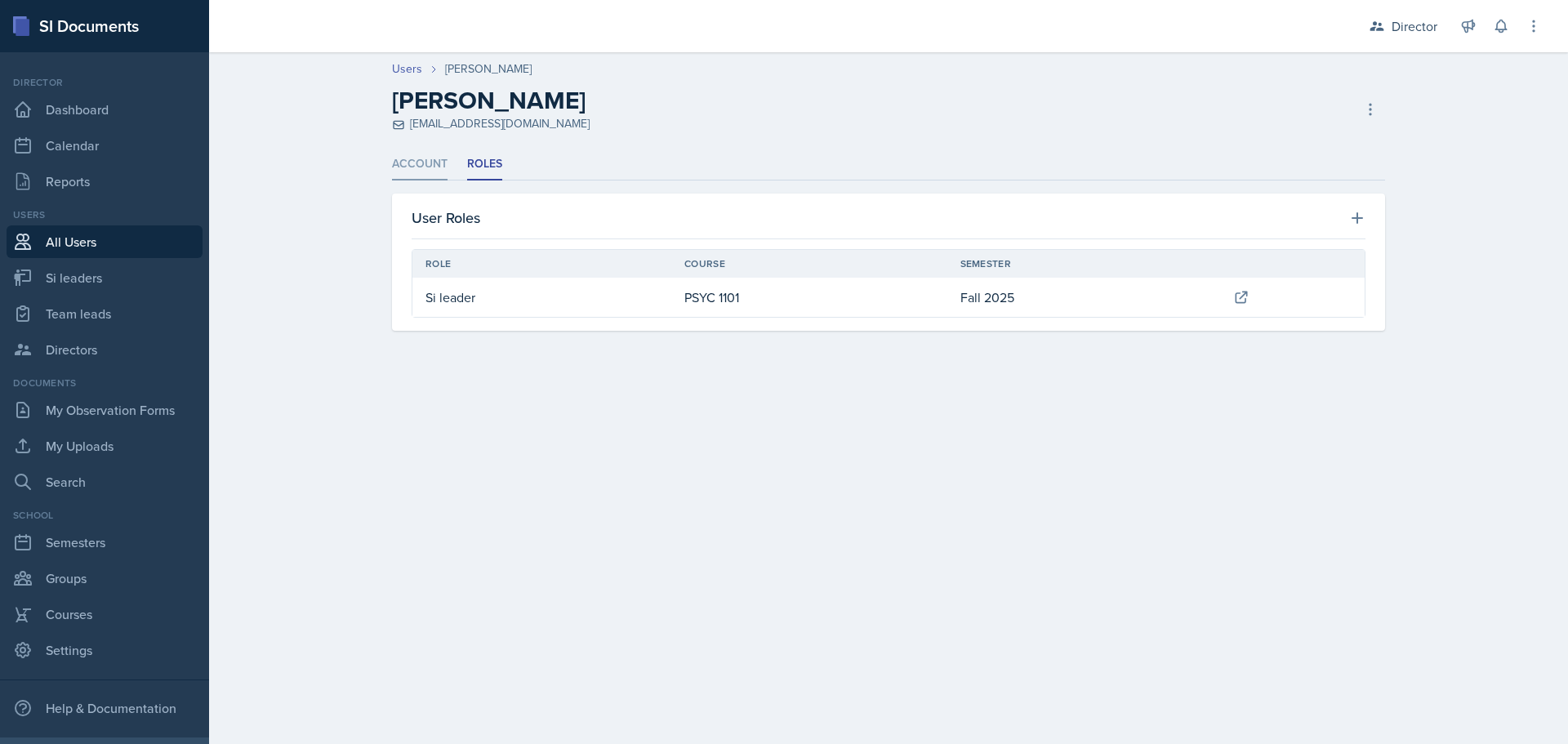
click at [410, 166] on li "Account" at bounding box center [419, 164] width 56 height 32
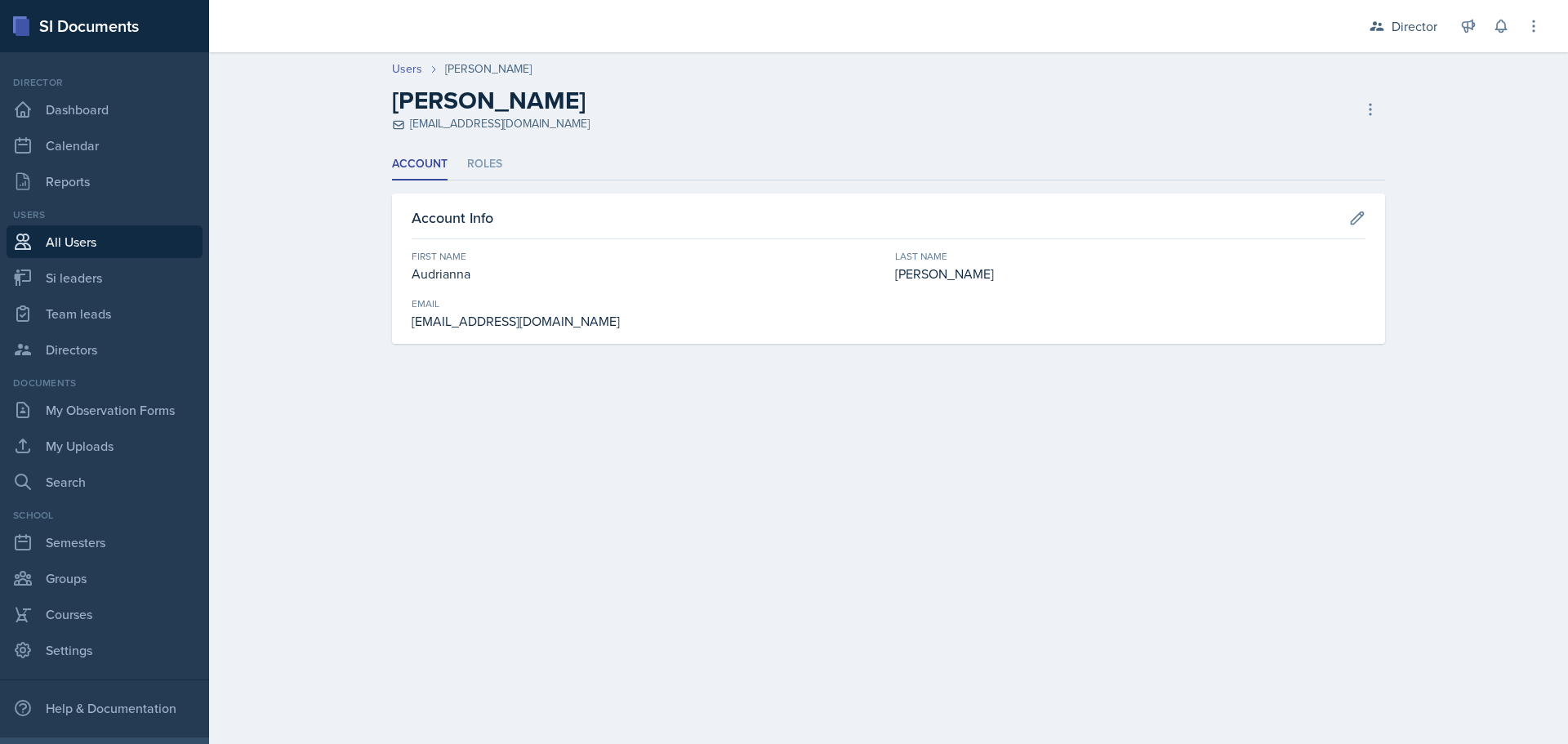
click at [524, 74] on div "[PERSON_NAME]" at bounding box center [488, 69] width 86 height 17
click at [414, 73] on link "Users" at bounding box center [406, 69] width 30 height 17
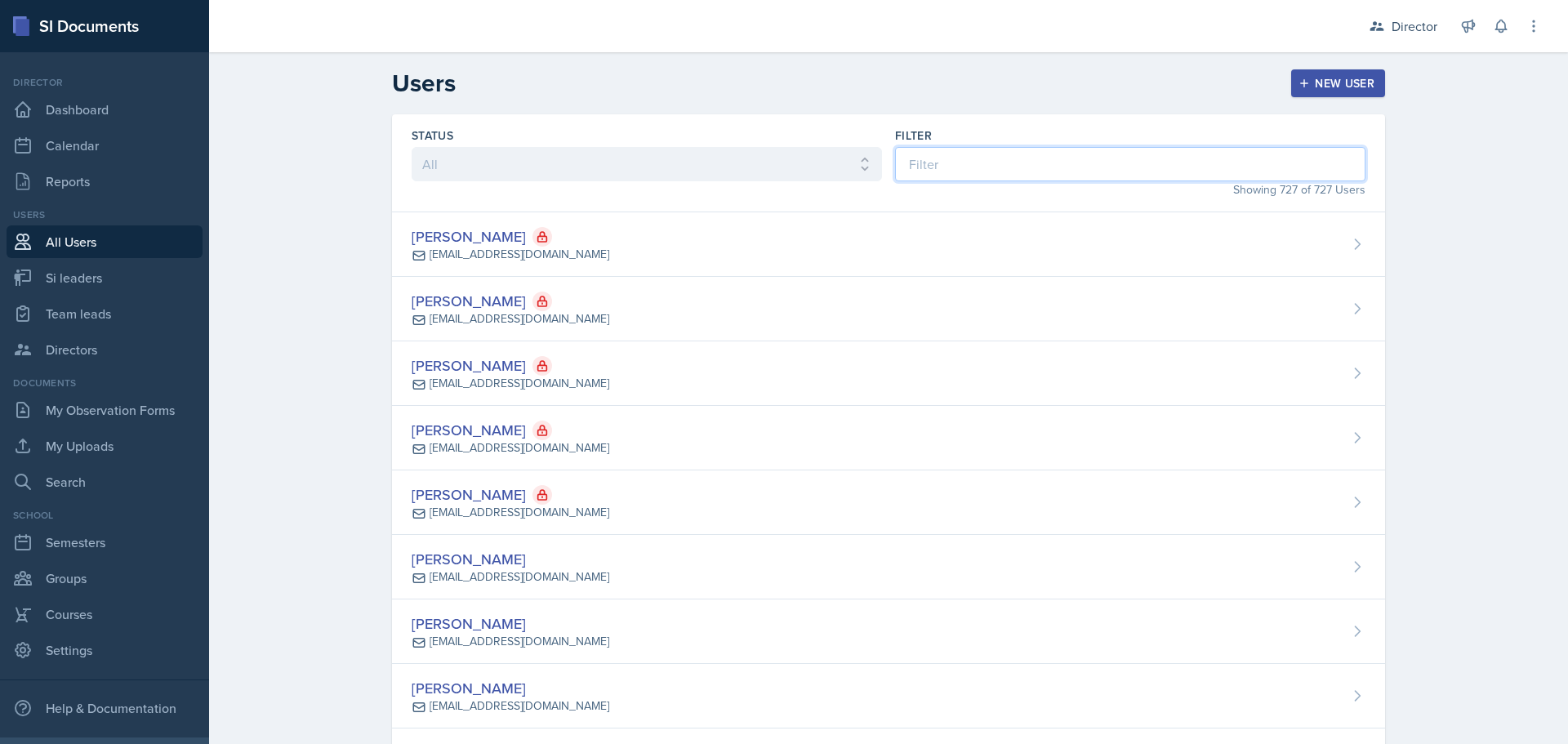
click at [1056, 157] on input at bounding box center [1130, 163] width 470 height 34
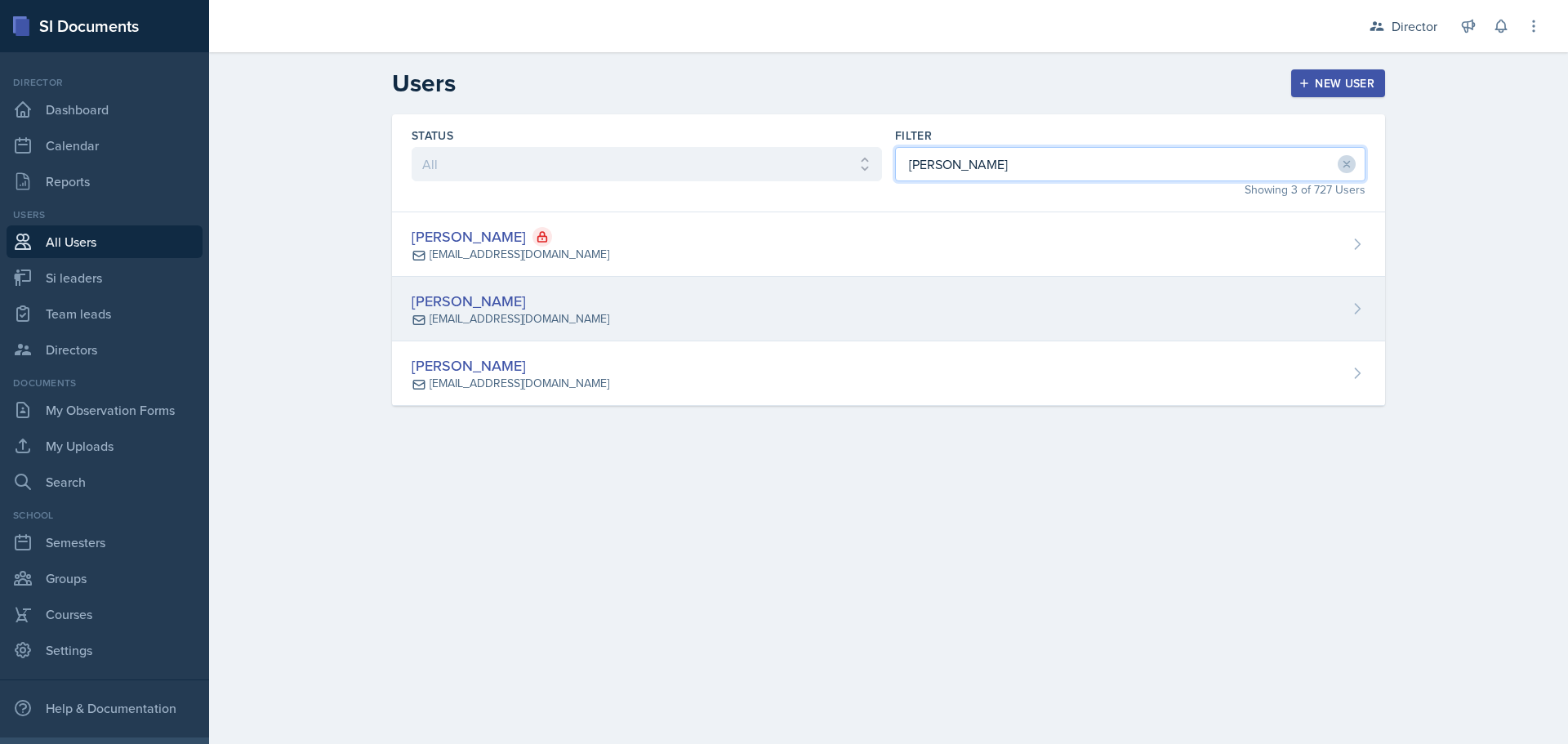
type input "[PERSON_NAME]"
click at [872, 313] on div "[PERSON_NAME] [EMAIL_ADDRESS][DOMAIN_NAME]" at bounding box center [888, 309] width 993 height 64
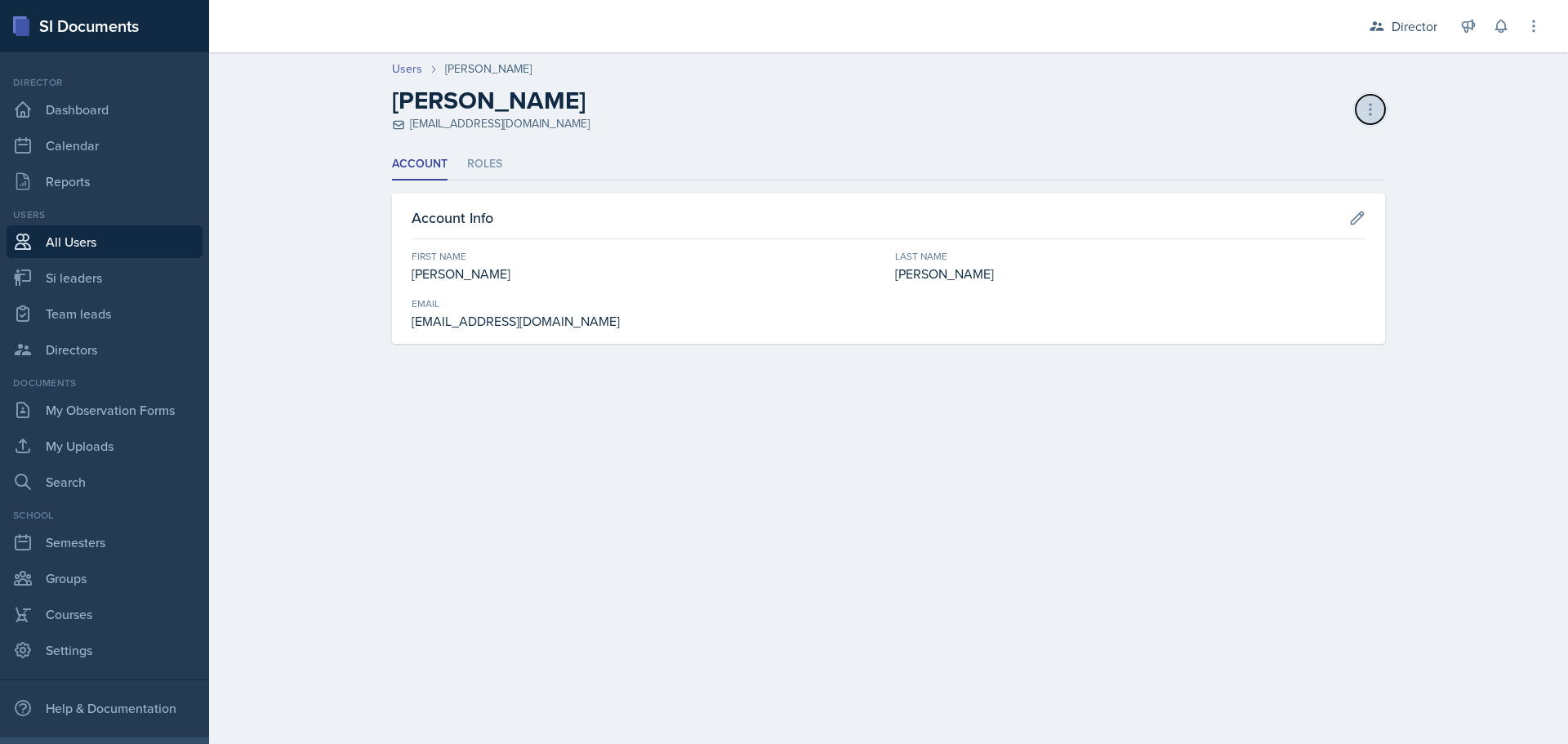
click at [1363, 105] on icon at bounding box center [1370, 109] width 17 height 17
click at [1311, 173] on div "Resend Invite" at bounding box center [1299, 177] width 157 height 33
click at [412, 68] on link "Users" at bounding box center [406, 69] width 30 height 17
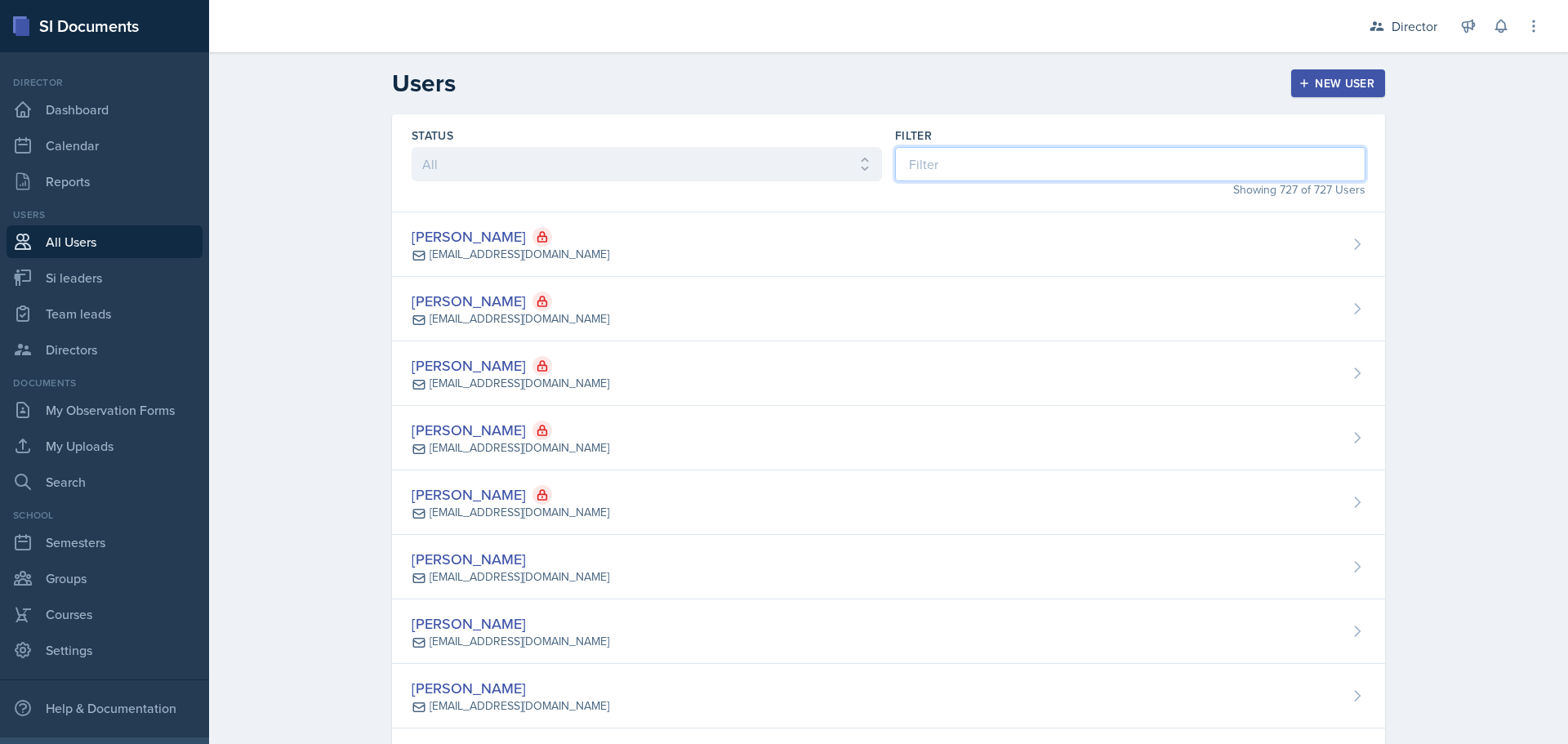
click at [1003, 157] on input at bounding box center [1130, 163] width 470 height 34
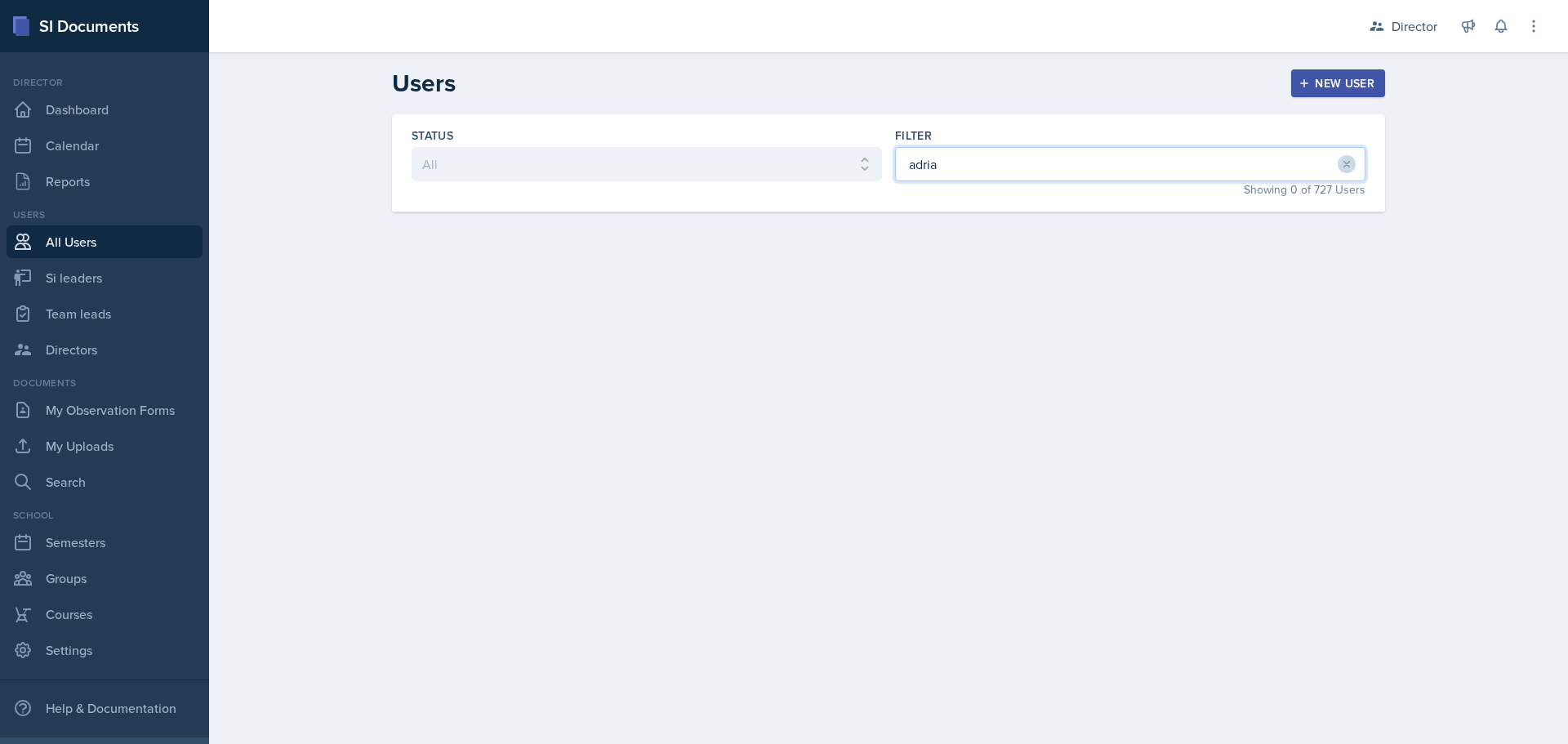
type input "[PERSON_NAME]"
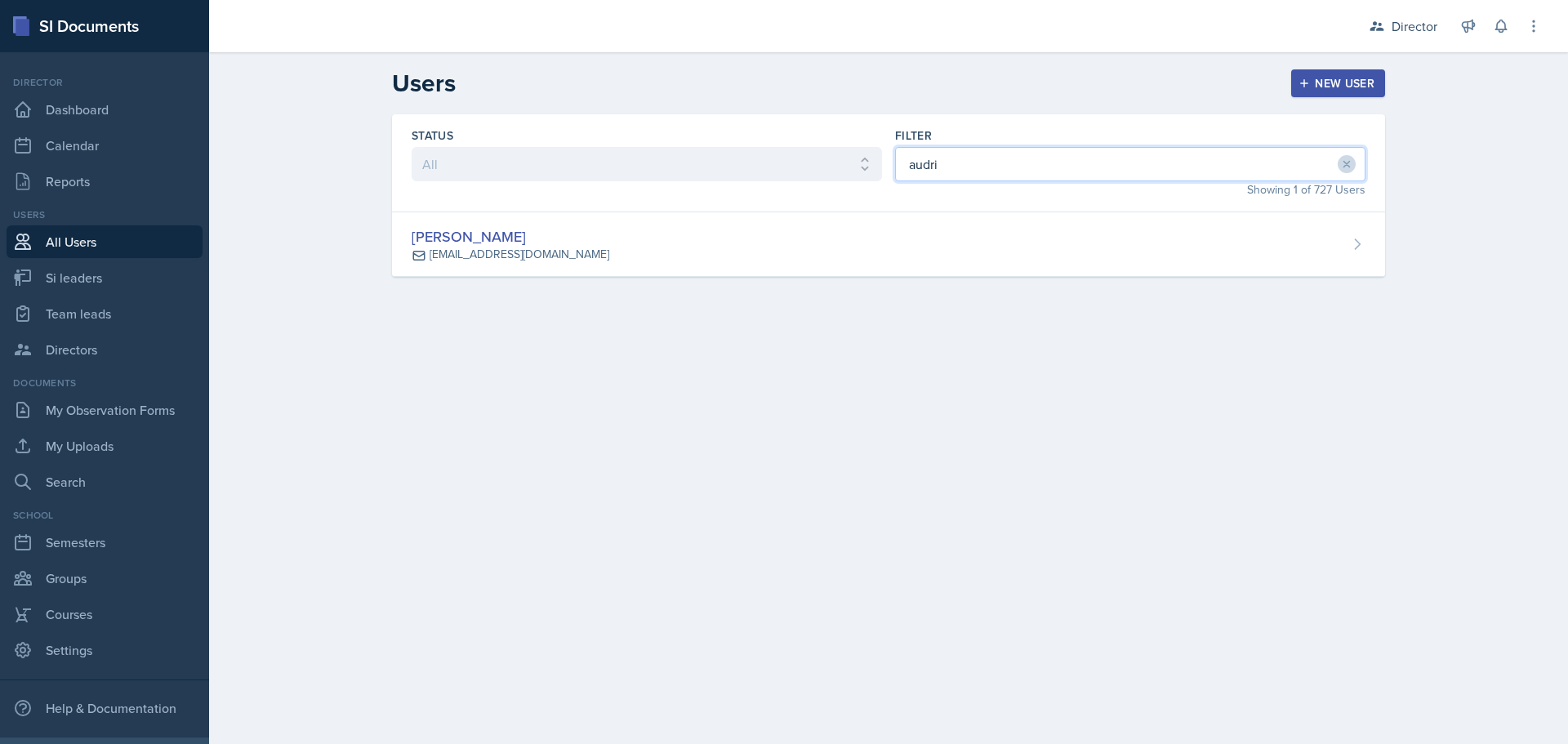
type input "audri"
click at [890, 211] on div "Status All Active Inactive Filter audri Showing 1 of 727 Users" at bounding box center [888, 163] width 993 height 98
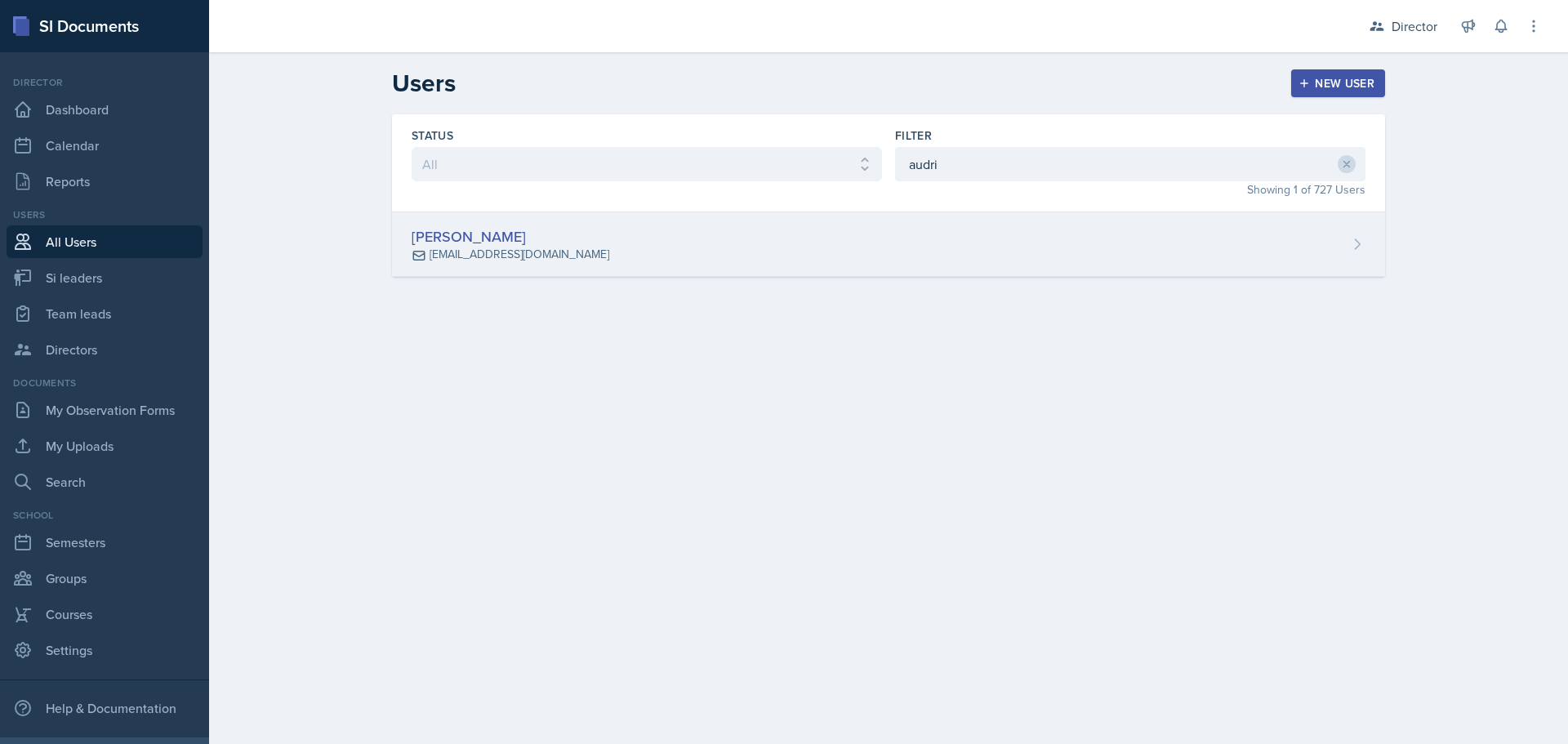
click at [877, 236] on div "[PERSON_NAME] [PERSON_NAME][EMAIL_ADDRESS][DOMAIN_NAME]" at bounding box center [888, 245] width 993 height 64
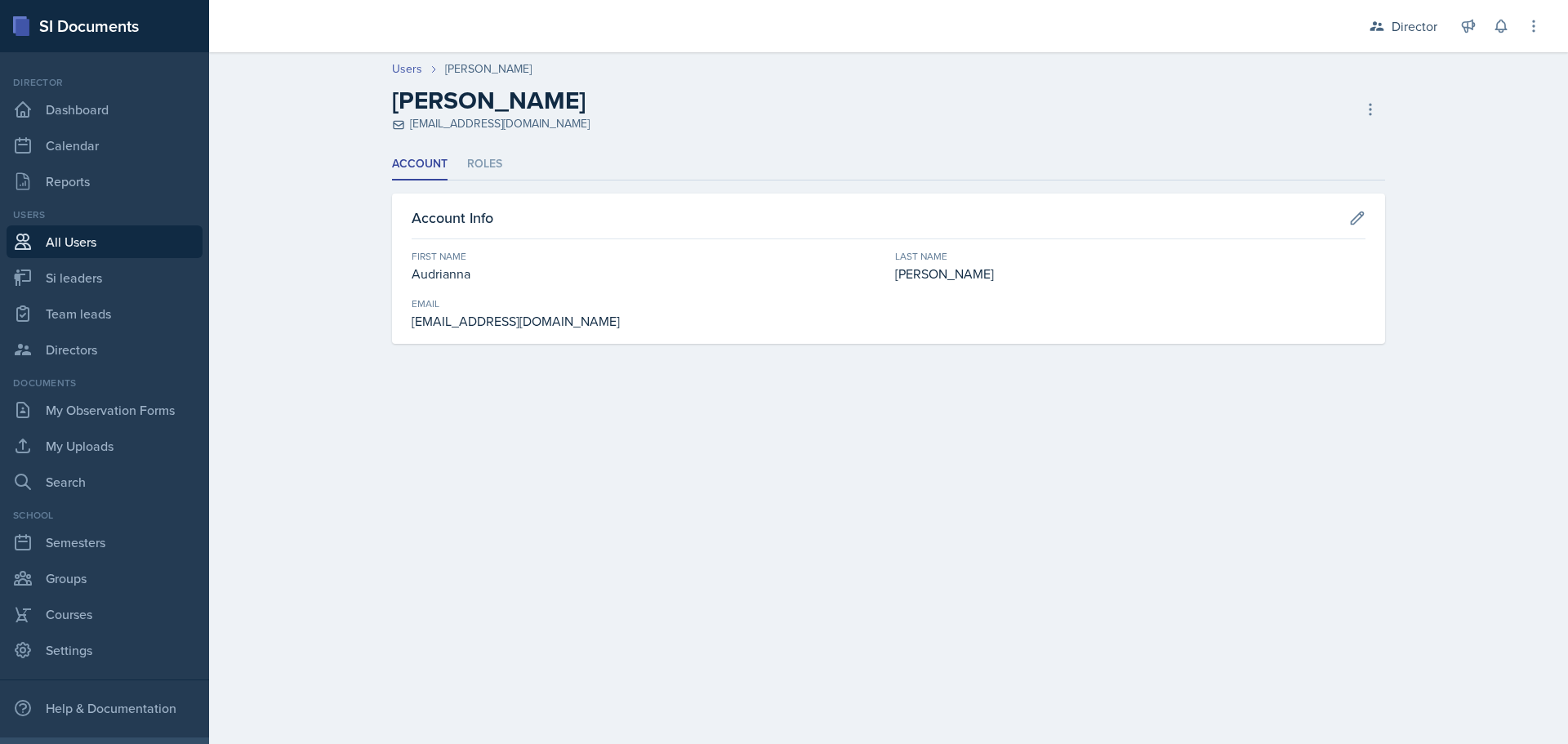
drag, startPoint x: 1430, startPoint y: 101, endPoint x: 1401, endPoint y: 116, distance: 32.6
click at [1430, 102] on header "Users [PERSON_NAME] [PERSON_NAME] [PERSON_NAME][EMAIL_ADDRESS][DOMAIN_NAME] Dea…" at bounding box center [889, 96] width 1359 height 105
click at [1380, 117] on button at bounding box center [1370, 109] width 29 height 29
click at [1368, 113] on icon at bounding box center [1370, 109] width 17 height 17
click at [477, 171] on li "Roles" at bounding box center [484, 164] width 35 height 32
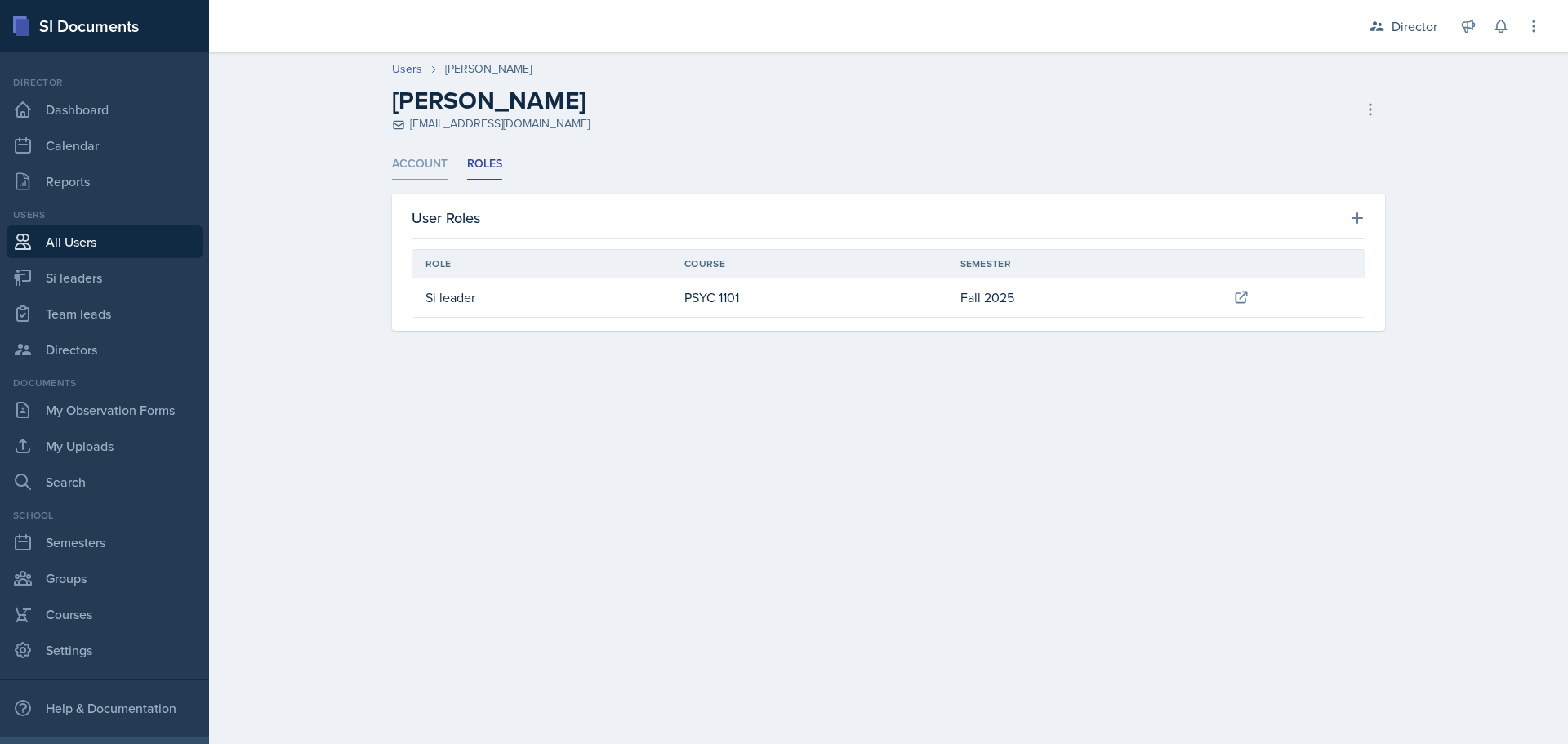
click at [413, 168] on li "Account" at bounding box center [419, 164] width 56 height 32
